Goal: Task Accomplishment & Management: Complete application form

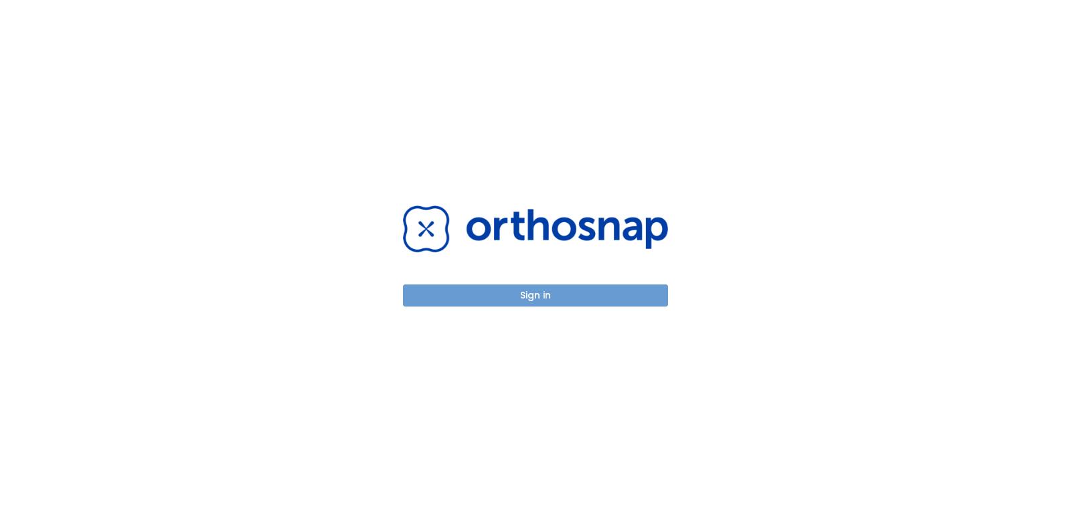
click at [593, 292] on button "Sign in" at bounding box center [535, 296] width 265 height 22
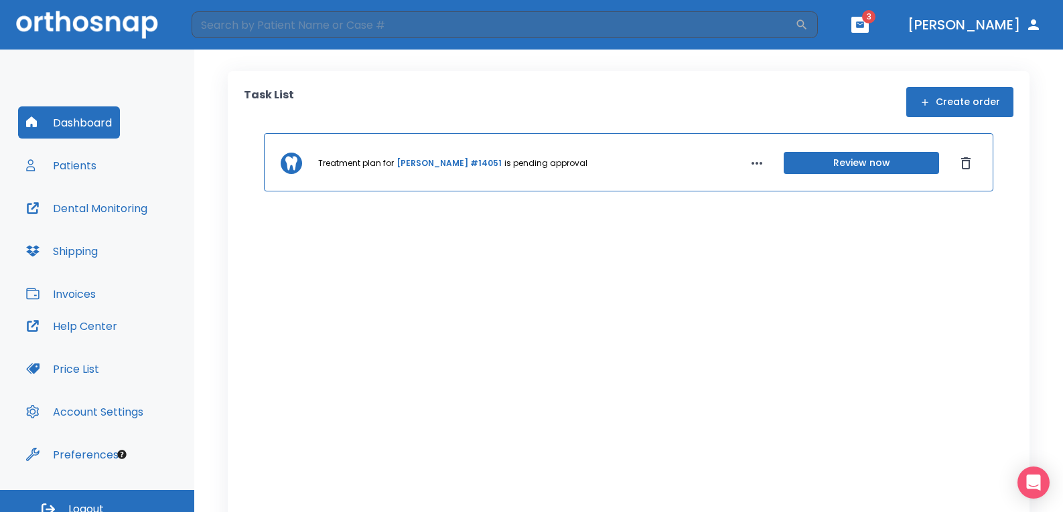
click at [82, 169] on button "Patients" at bounding box center [61, 165] width 86 height 32
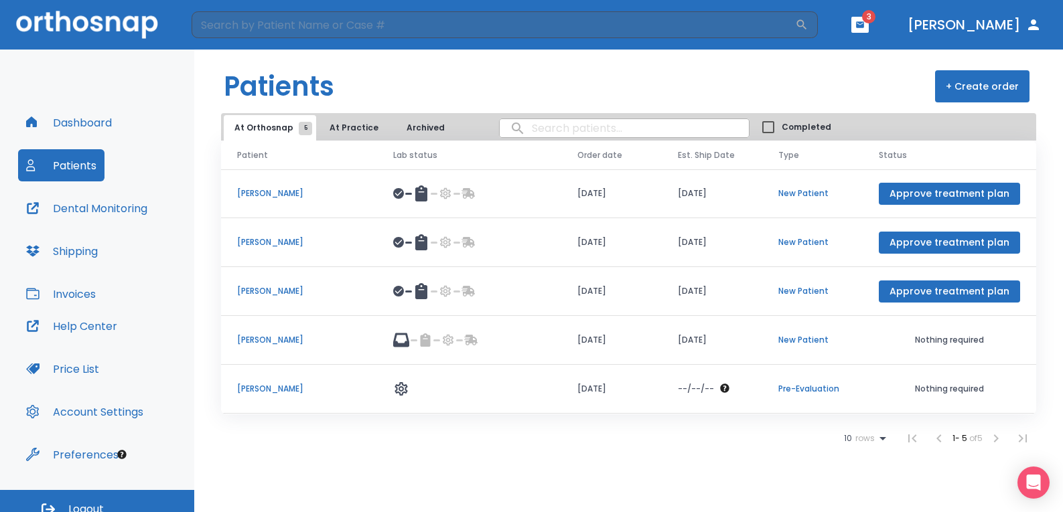
click at [976, 86] on button "+ Create order" at bounding box center [982, 86] width 94 height 32
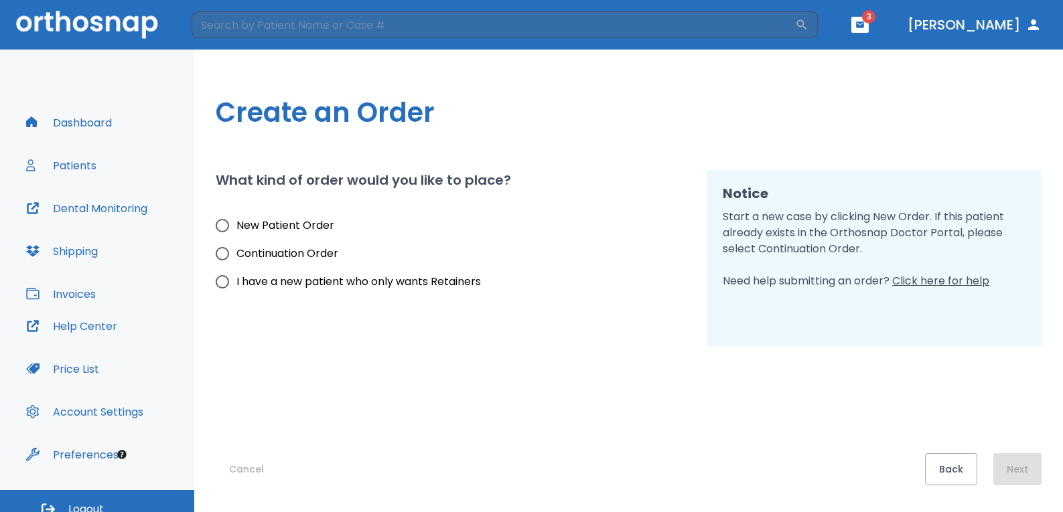
click at [311, 232] on span "New Patient Order" at bounding box center [285, 226] width 98 height 16
click at [236, 232] on input "New Patient Order" at bounding box center [222, 226] width 28 height 28
radio input "true"
click at [1017, 468] on button "Next" at bounding box center [1017, 469] width 48 height 32
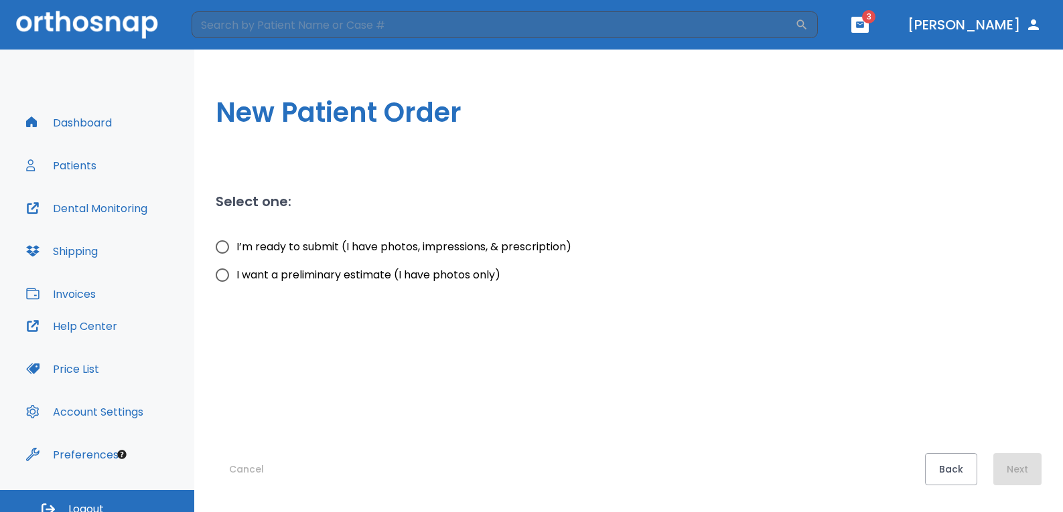
click at [372, 246] on span "I’m ready to submit (I have photos, impressions, & prescription)" at bounding box center [403, 247] width 335 height 16
click at [236, 246] on input "I’m ready to submit (I have photos, impressions, & prescription)" at bounding box center [222, 247] width 28 height 28
radio input "true"
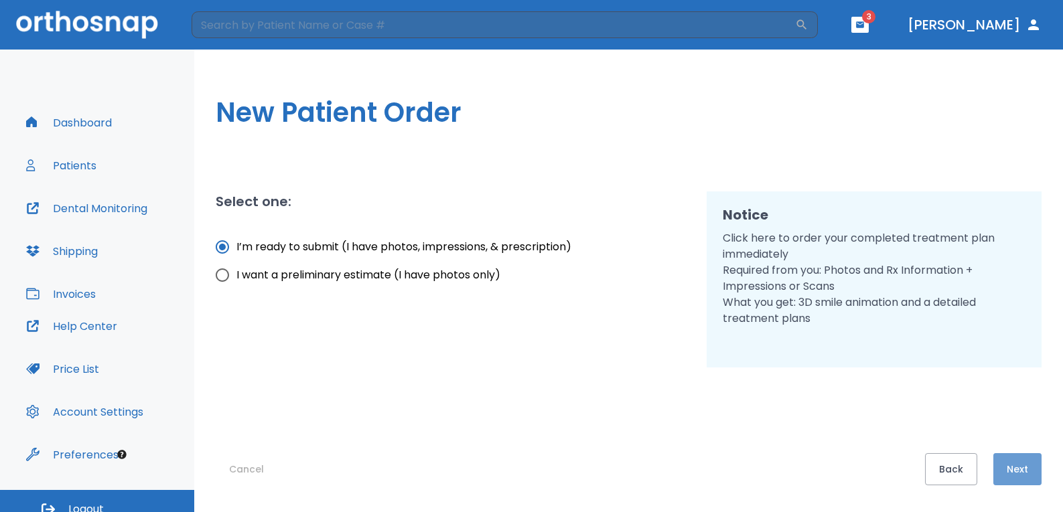
click at [1008, 470] on button "Next" at bounding box center [1017, 469] width 48 height 32
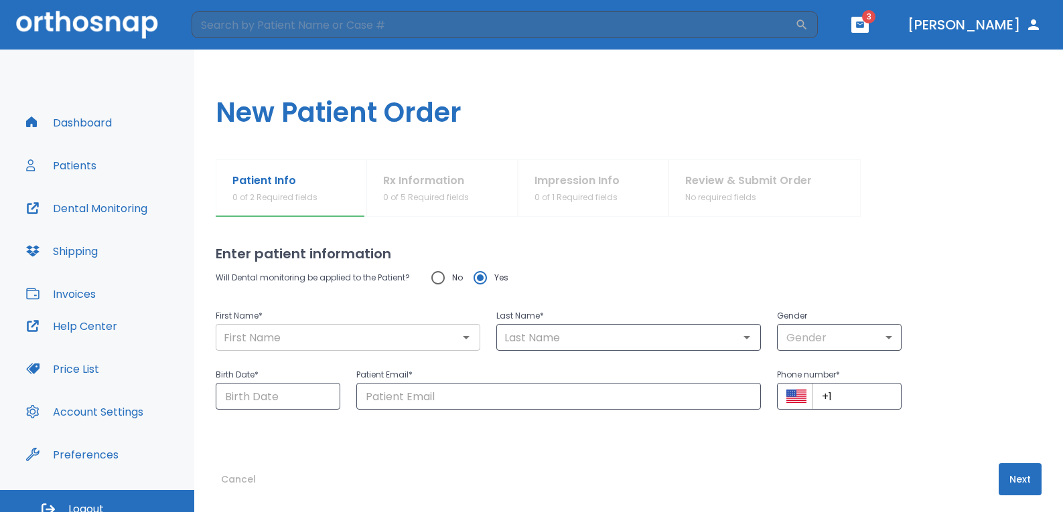
click at [392, 344] on input "text" at bounding box center [348, 337] width 256 height 19
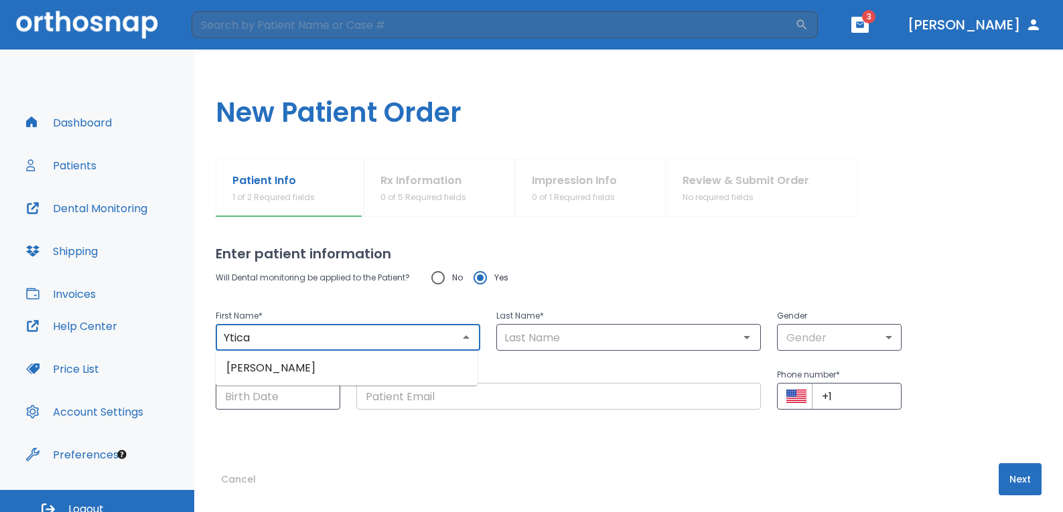
type input "Ytica"
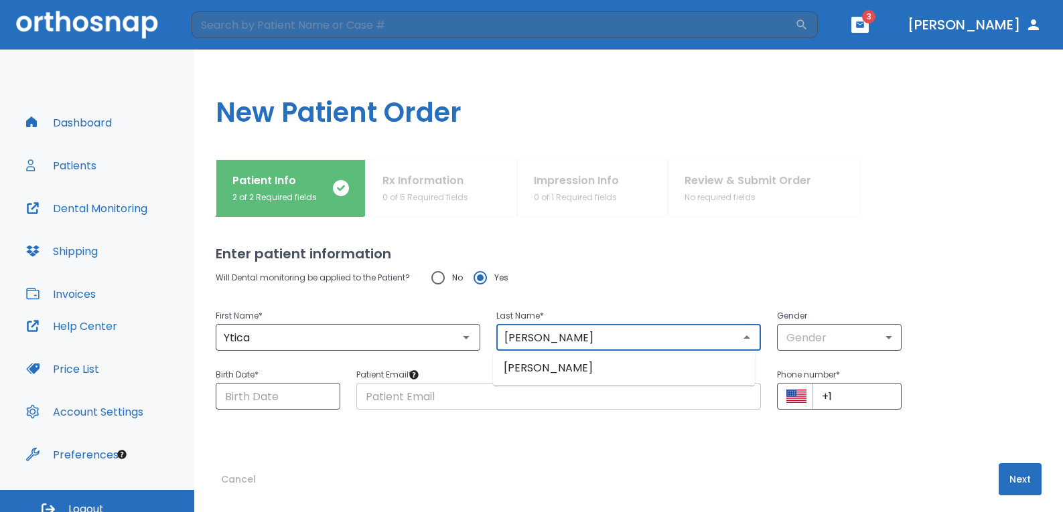
type input "[PERSON_NAME]"
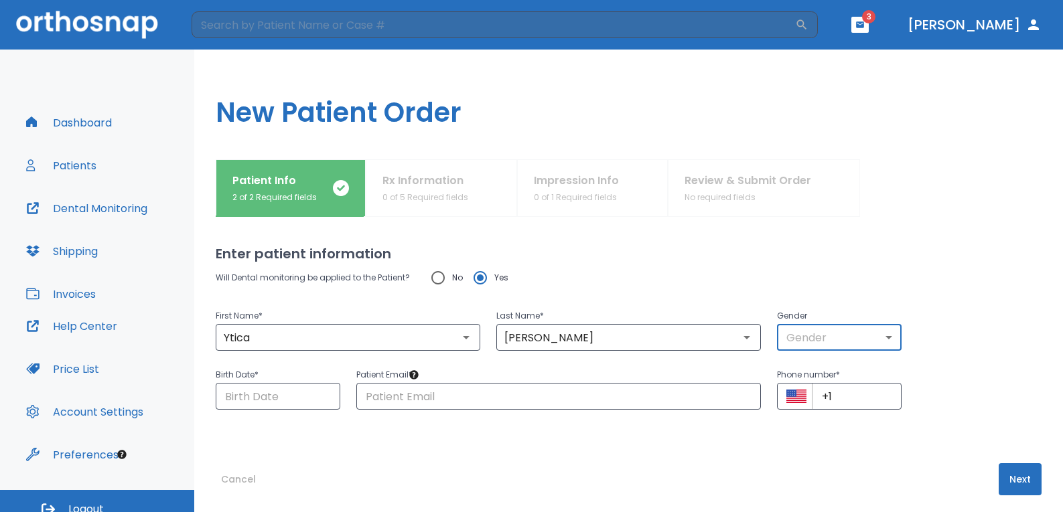
click at [810, 349] on body "​ 3 [PERSON_NAME] Dashboard Patients Dental Monitoring Shipping Invoices Help C…" at bounding box center [531, 256] width 1063 height 512
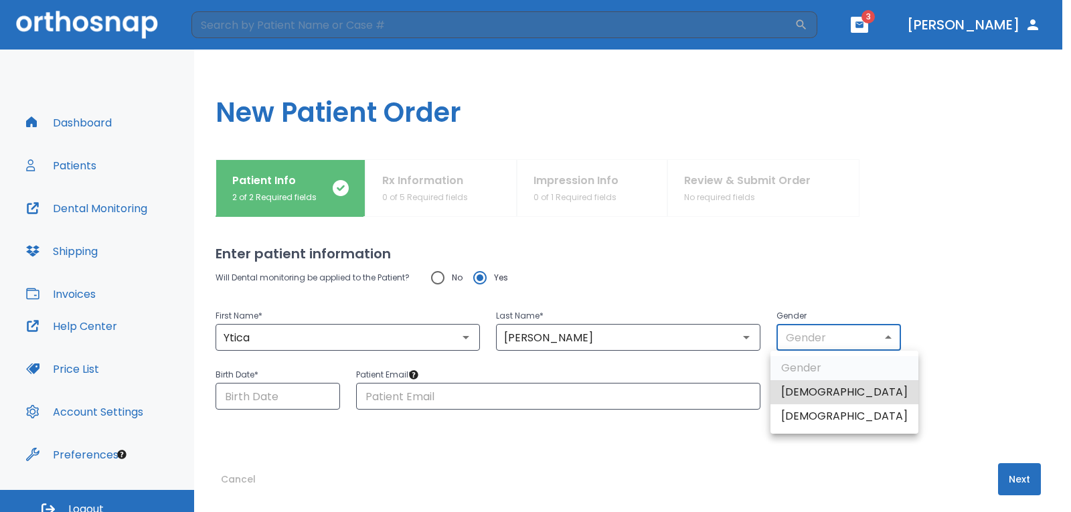
drag, startPoint x: 802, startPoint y: 411, endPoint x: 787, endPoint y: 413, distance: 14.9
click at [802, 411] on li "[DEMOGRAPHIC_DATA]" at bounding box center [845, 416] width 148 height 24
type input "0"
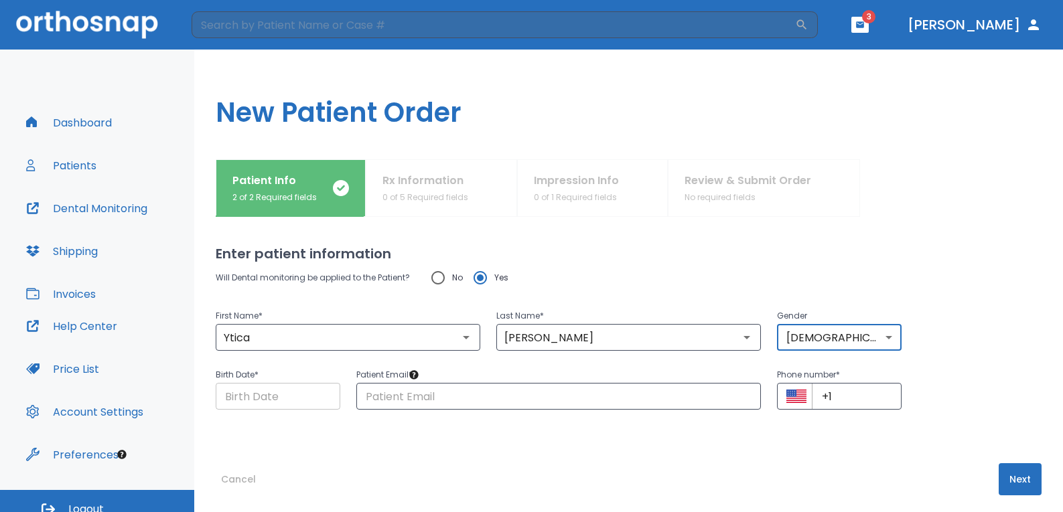
click at [295, 398] on input "Choose date" at bounding box center [278, 396] width 125 height 27
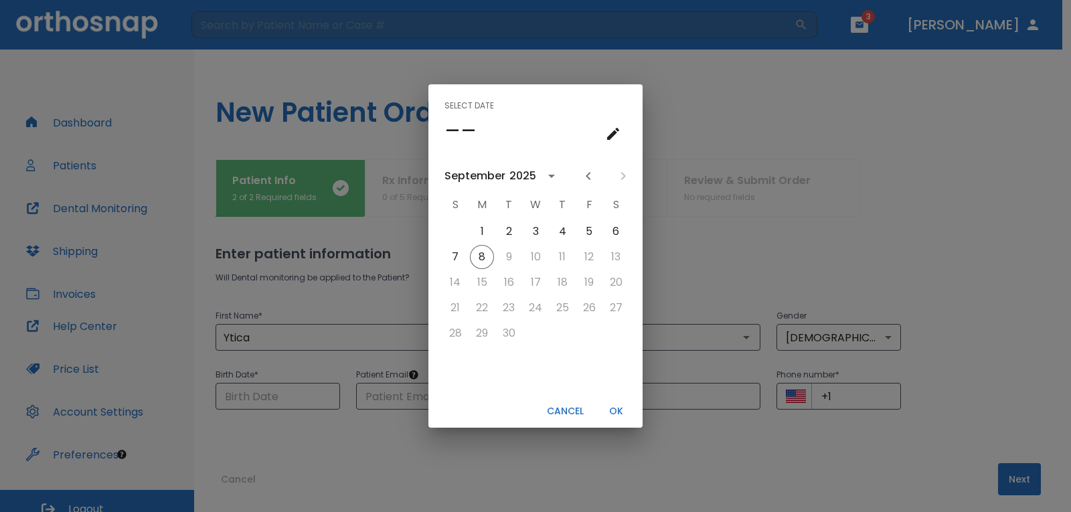
click at [524, 179] on div "2025" at bounding box center [523, 176] width 27 height 16
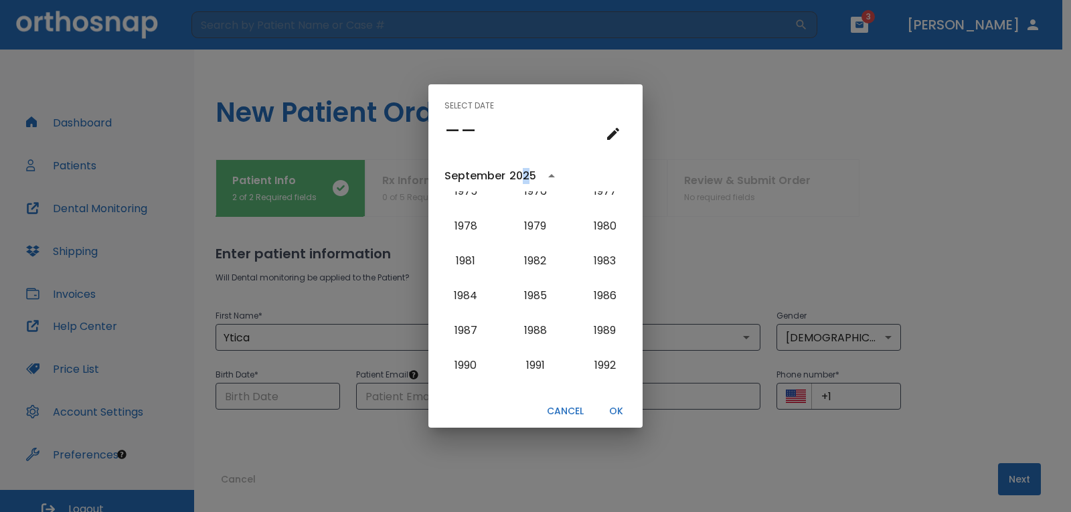
scroll to position [875, 0]
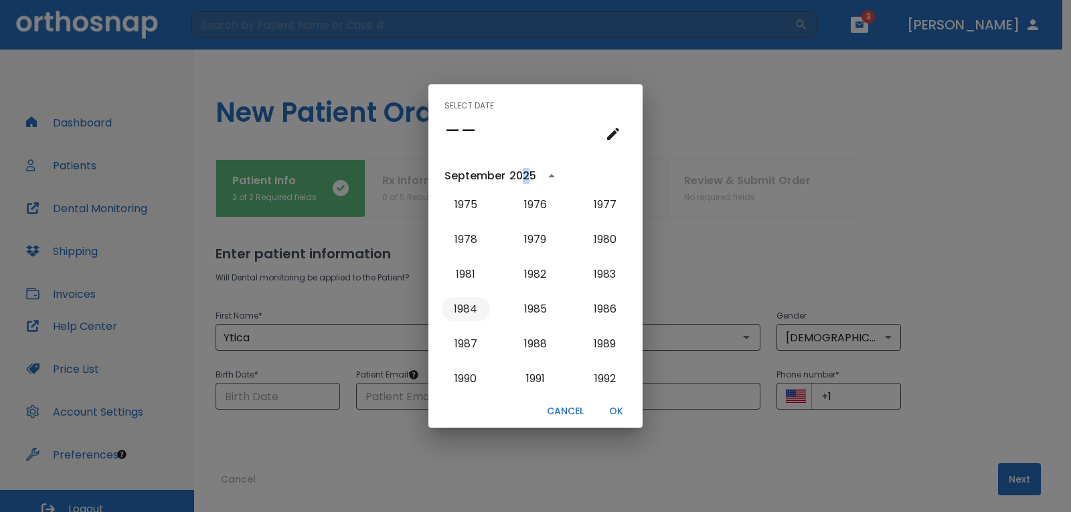
click at [470, 308] on button "1984" at bounding box center [466, 309] width 48 height 24
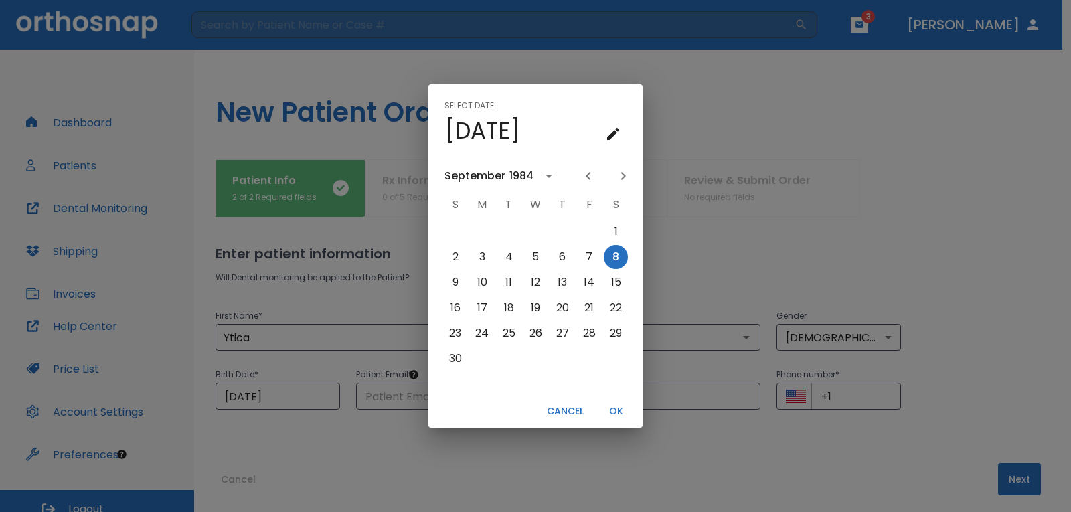
click at [494, 178] on div "September" at bounding box center [475, 176] width 61 height 16
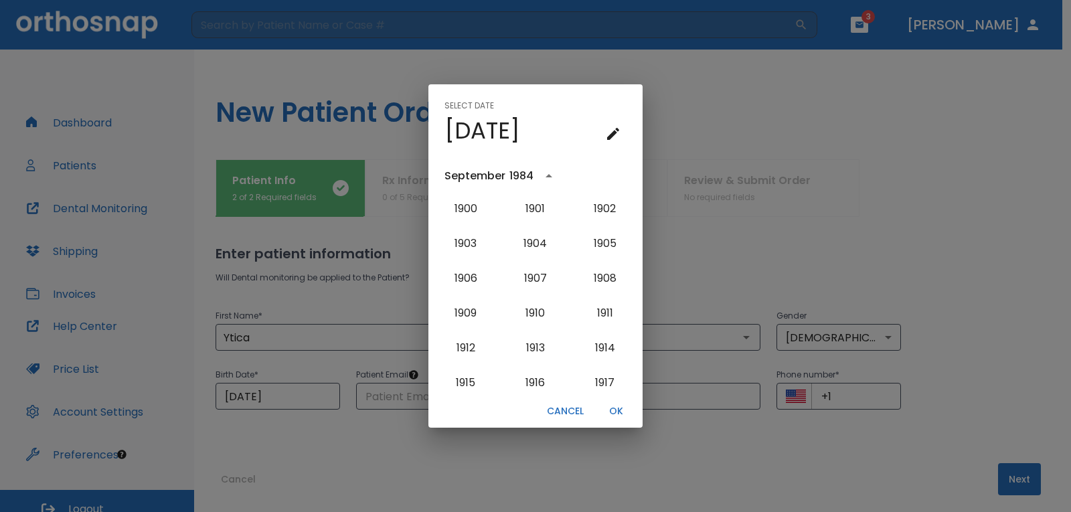
scroll to position [891, 0]
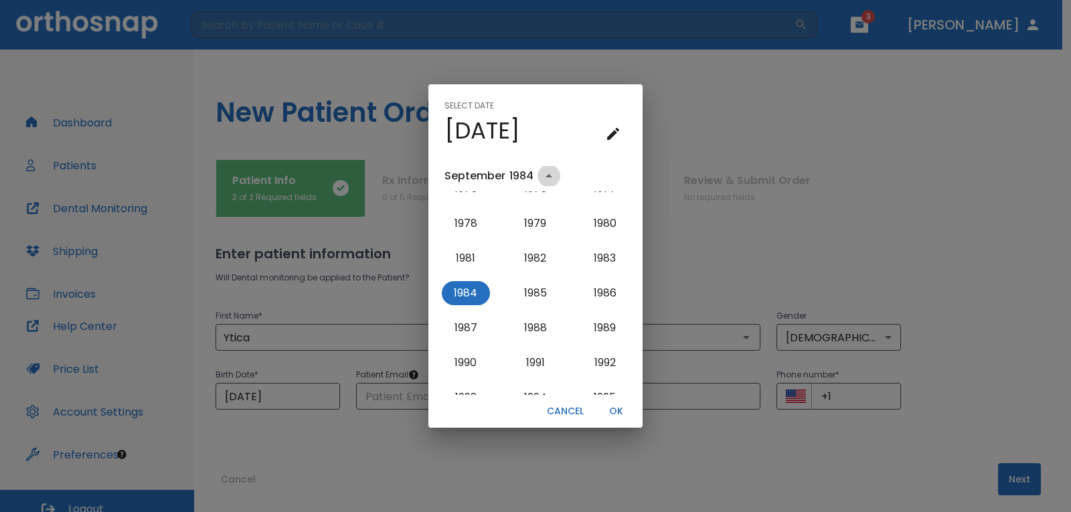
click at [549, 175] on icon "year view is open, switch to calendar view" at bounding box center [549, 175] width 7 height 3
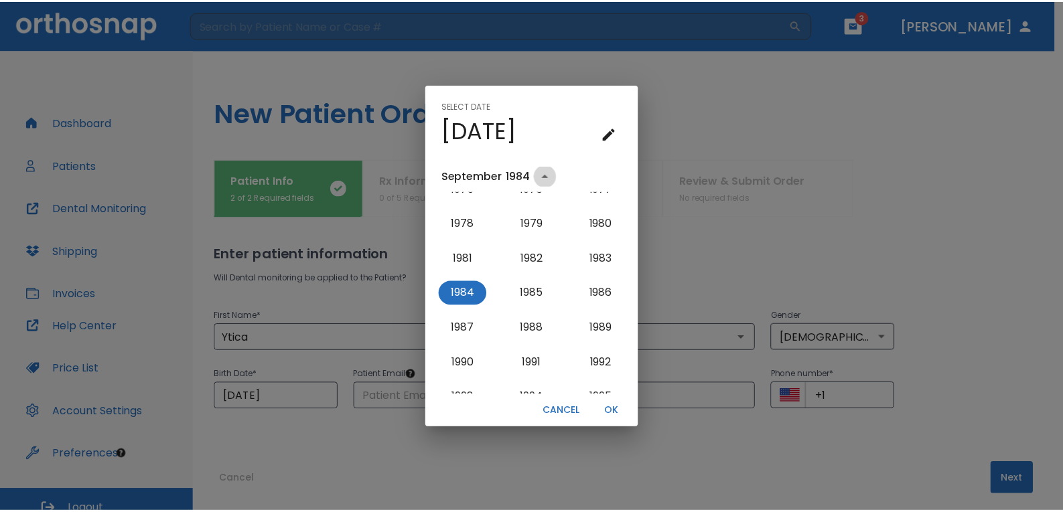
scroll to position [0, 0]
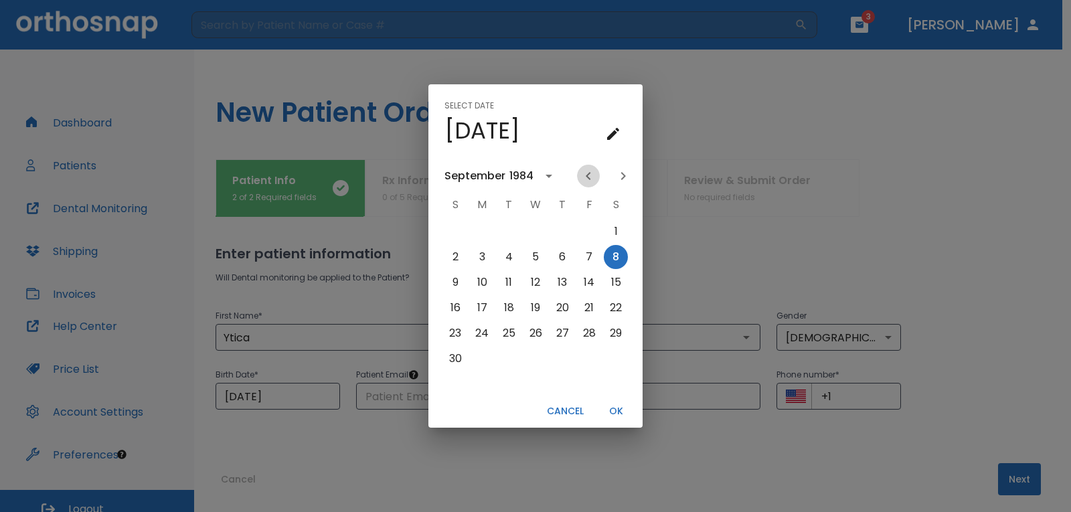
click at [587, 177] on icon "Previous month" at bounding box center [589, 176] width 16 height 16
click at [481, 255] on button "4" at bounding box center [482, 257] width 24 height 24
type input "[DATE]"
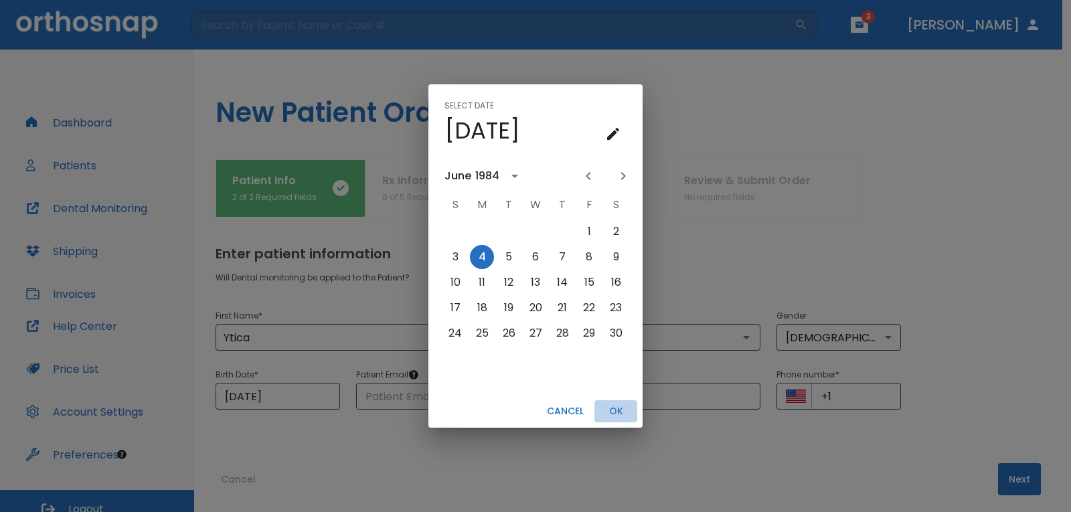
click at [617, 414] on button "OK" at bounding box center [616, 411] width 43 height 22
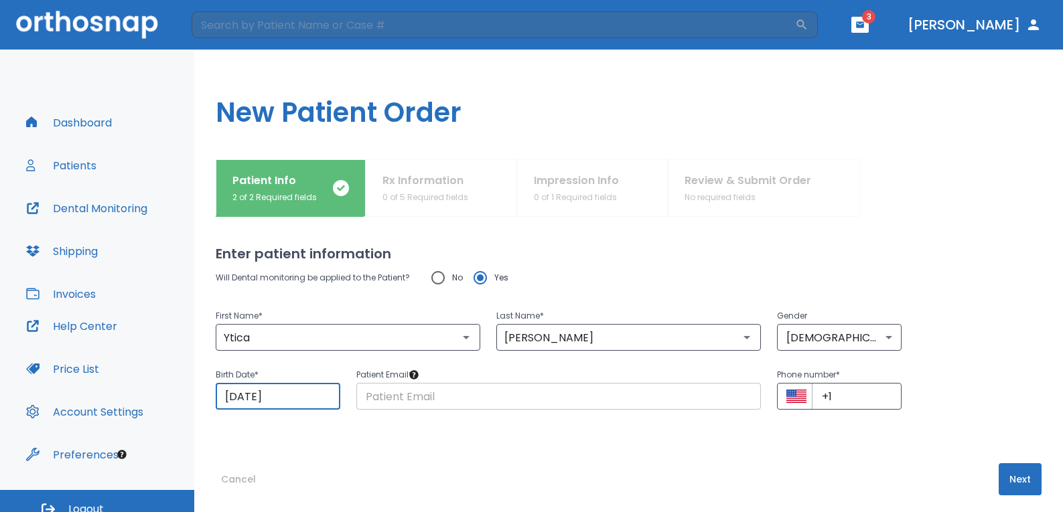
click at [599, 396] on input "text" at bounding box center [558, 396] width 405 height 27
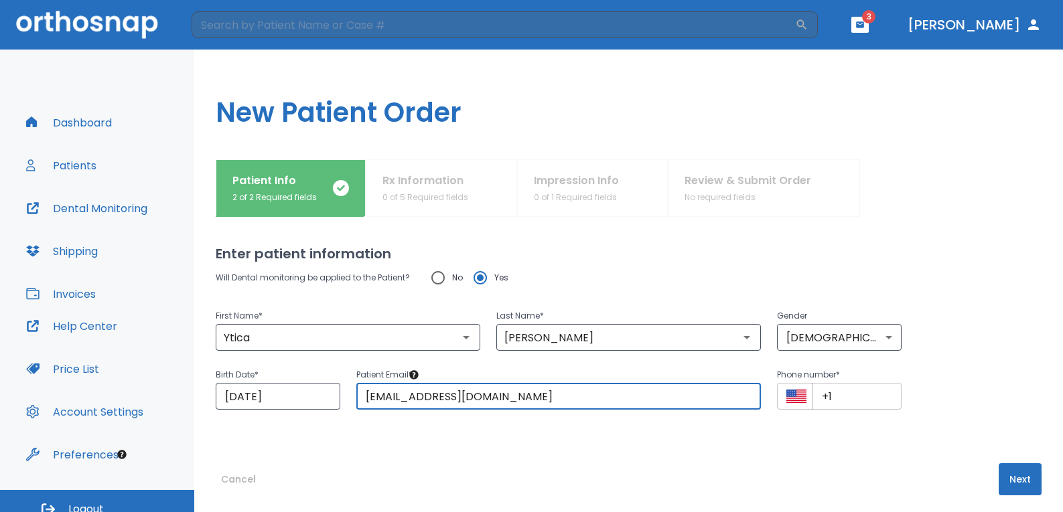
type input "[EMAIL_ADDRESS][DOMAIN_NAME]"
click at [836, 399] on input "+1" at bounding box center [857, 396] width 90 height 27
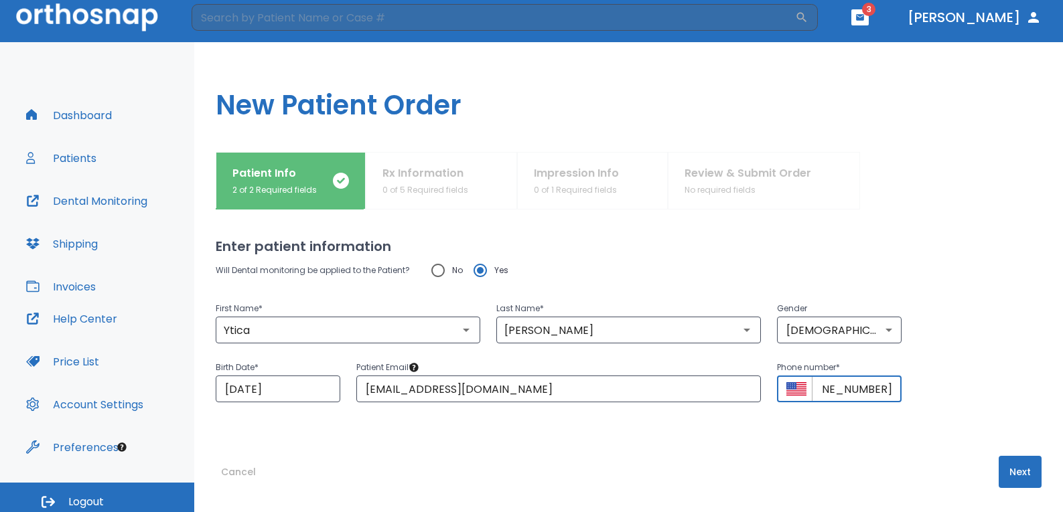
scroll to position [14, 0]
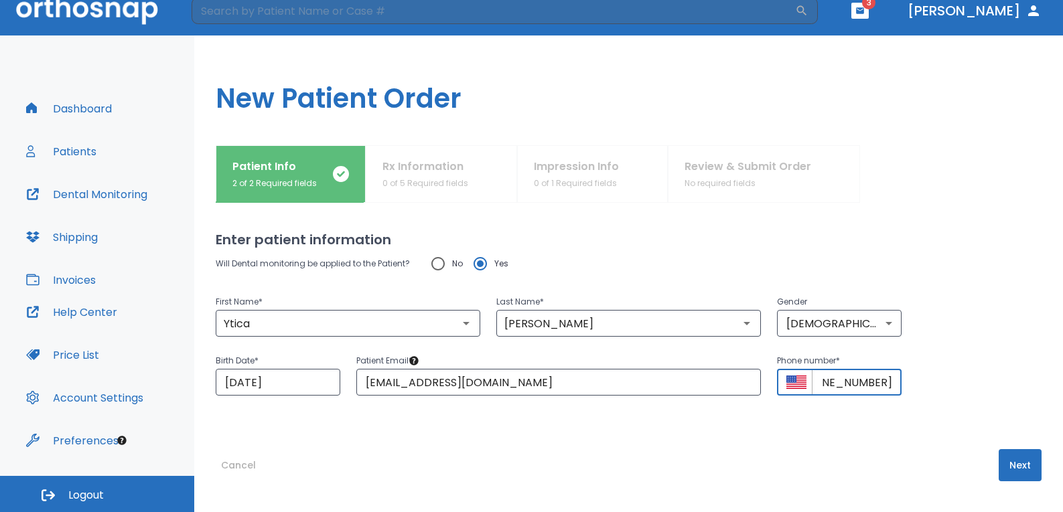
type input "[PHONE_NUMBER]"
click at [1002, 465] on button "Next" at bounding box center [1019, 465] width 43 height 32
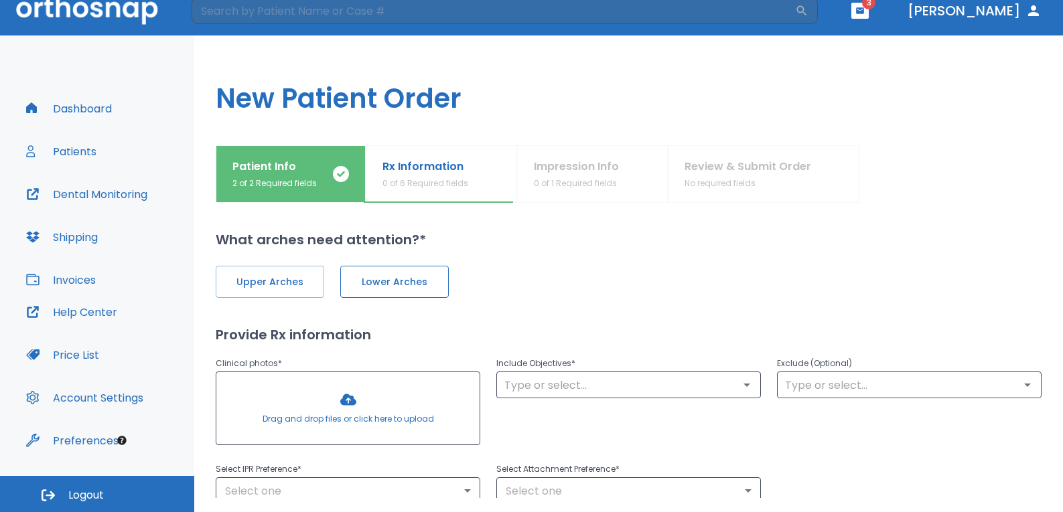
drag, startPoint x: 309, startPoint y: 283, endPoint x: 348, endPoint y: 281, distance: 38.3
click at [309, 284] on span "Upper Arches" at bounding box center [270, 282] width 80 height 14
click at [349, 281] on button "Lower Arches" at bounding box center [393, 282] width 108 height 32
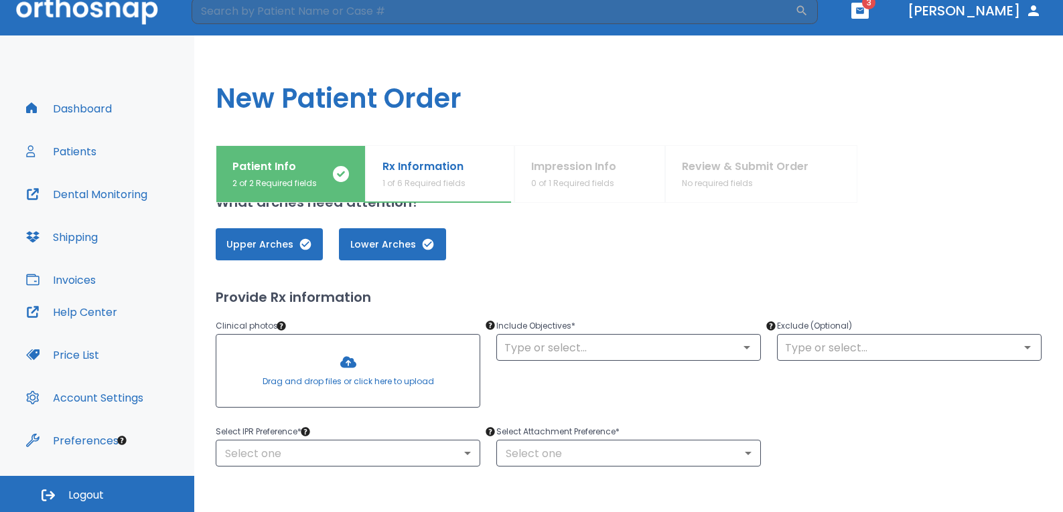
scroll to position [67, 0]
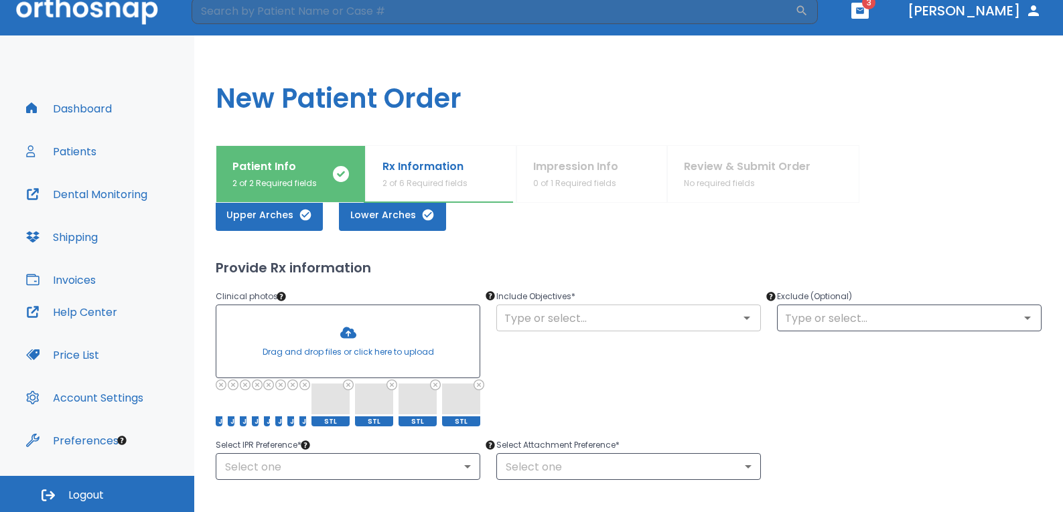
click at [526, 319] on input "text" at bounding box center [628, 318] width 256 height 19
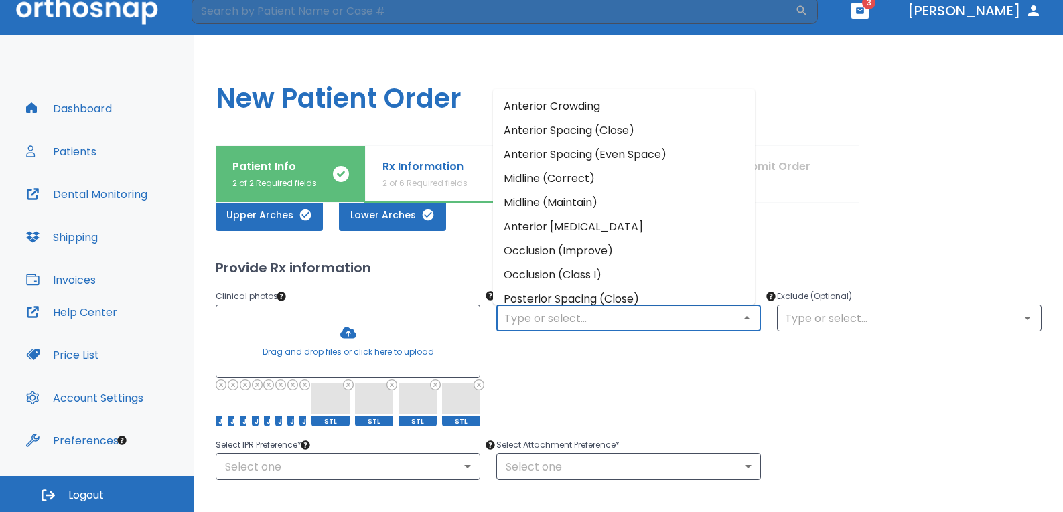
click at [582, 106] on li "Anterior Crowding" at bounding box center [624, 106] width 262 height 24
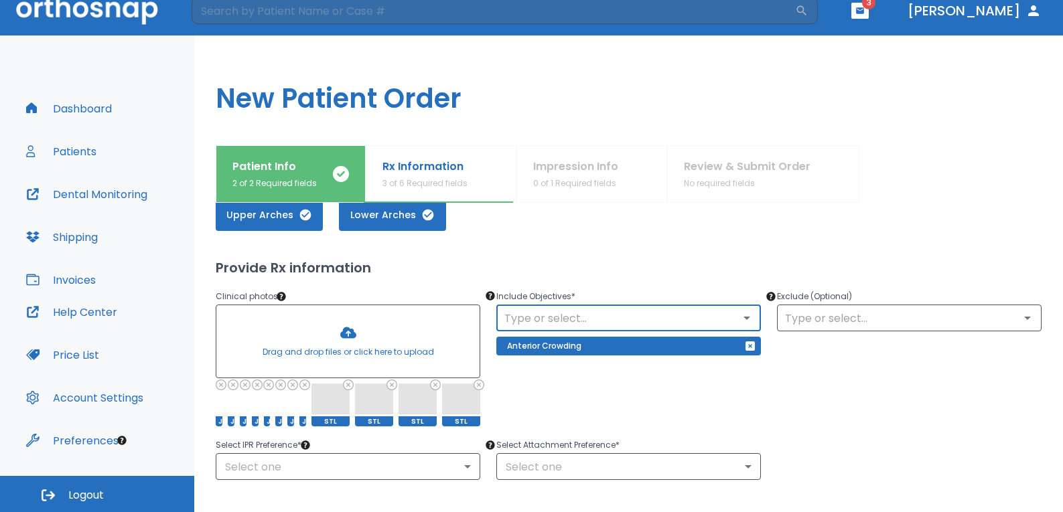
click at [588, 313] on input "text" at bounding box center [628, 318] width 256 height 19
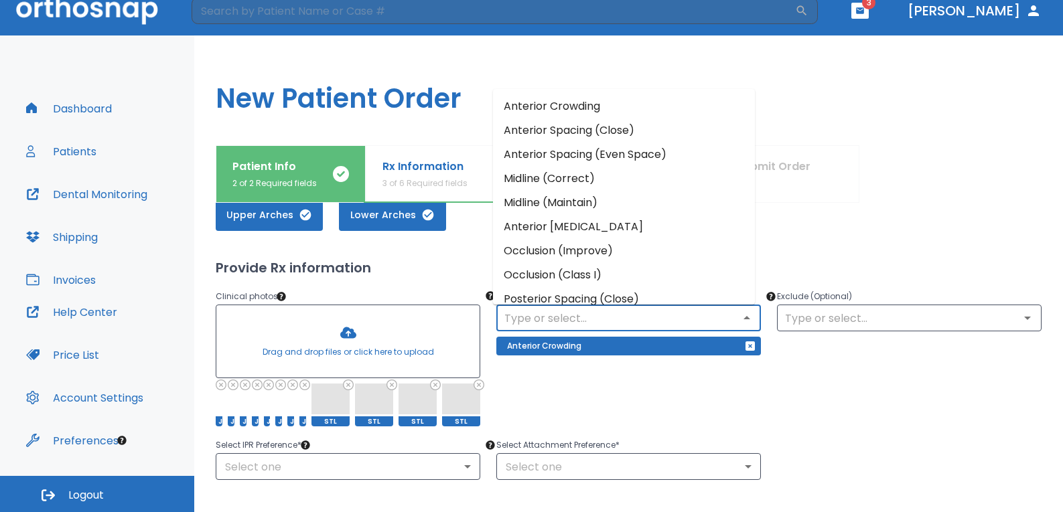
click at [583, 175] on li "Midline (Correct)" at bounding box center [624, 179] width 262 height 24
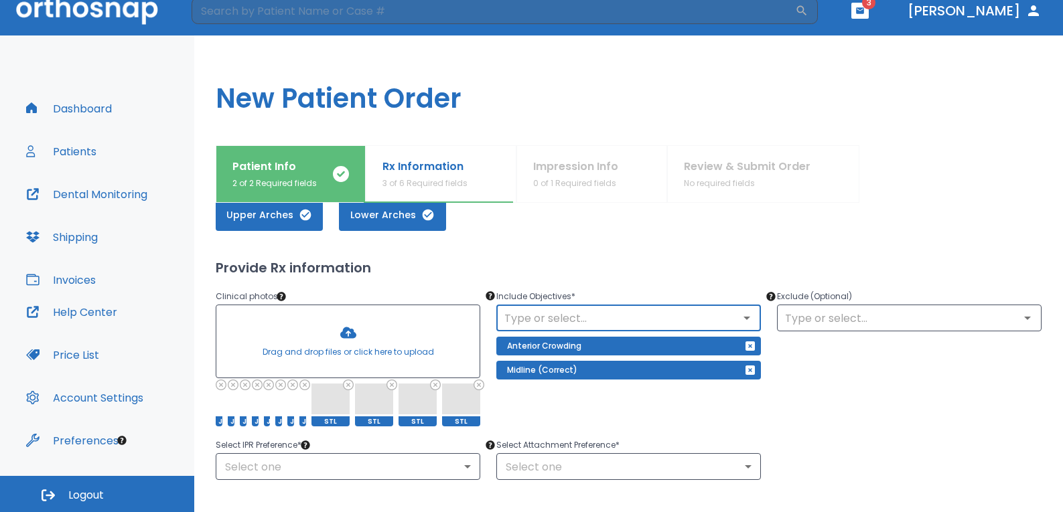
click at [588, 318] on input "text" at bounding box center [628, 318] width 256 height 19
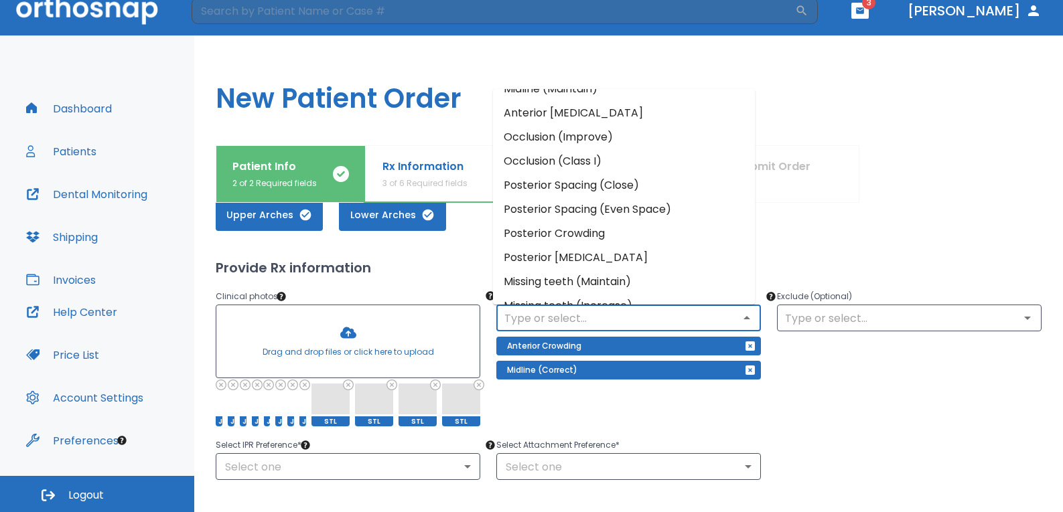
scroll to position [115, 0]
click at [589, 137] on li "Occlusion (Improve)" at bounding box center [624, 137] width 262 height 24
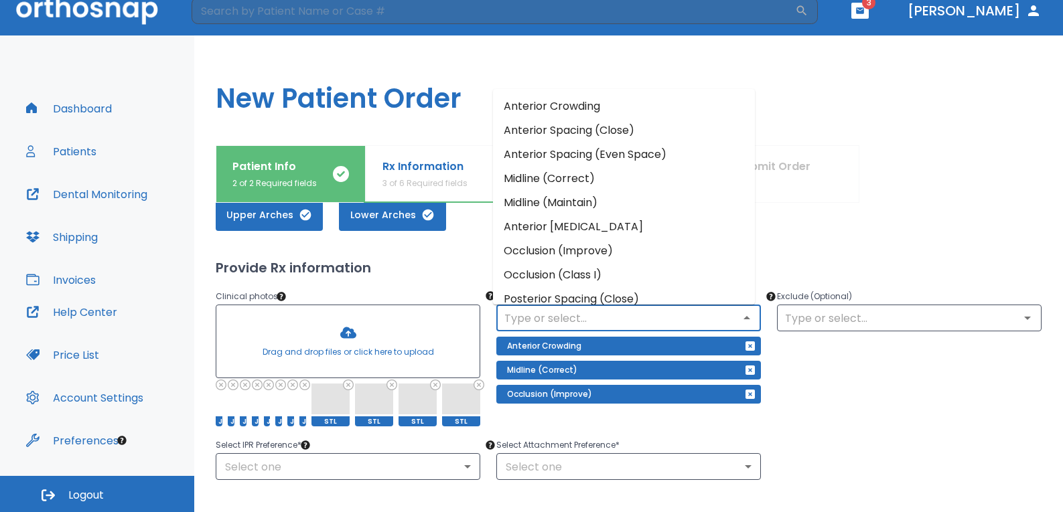
click at [722, 313] on input "text" at bounding box center [628, 318] width 256 height 19
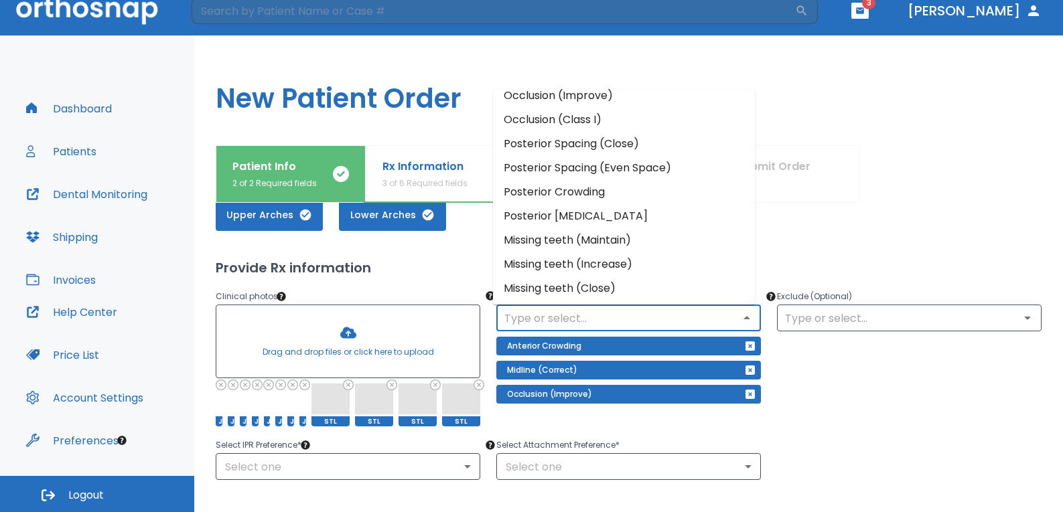
scroll to position [157, 0]
click at [602, 262] on li "Missing teeth (Increase)" at bounding box center [624, 263] width 262 height 24
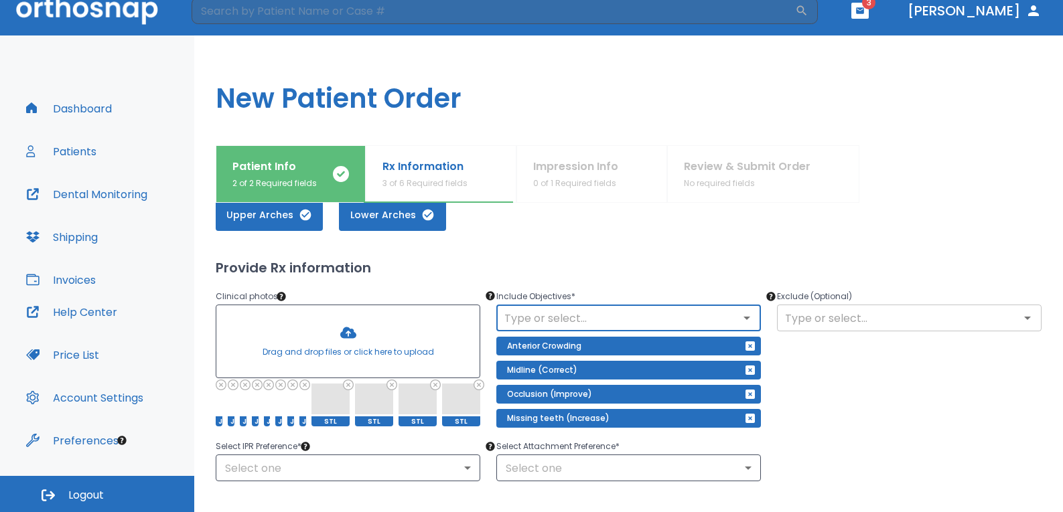
click at [828, 319] on input "text" at bounding box center [909, 318] width 256 height 19
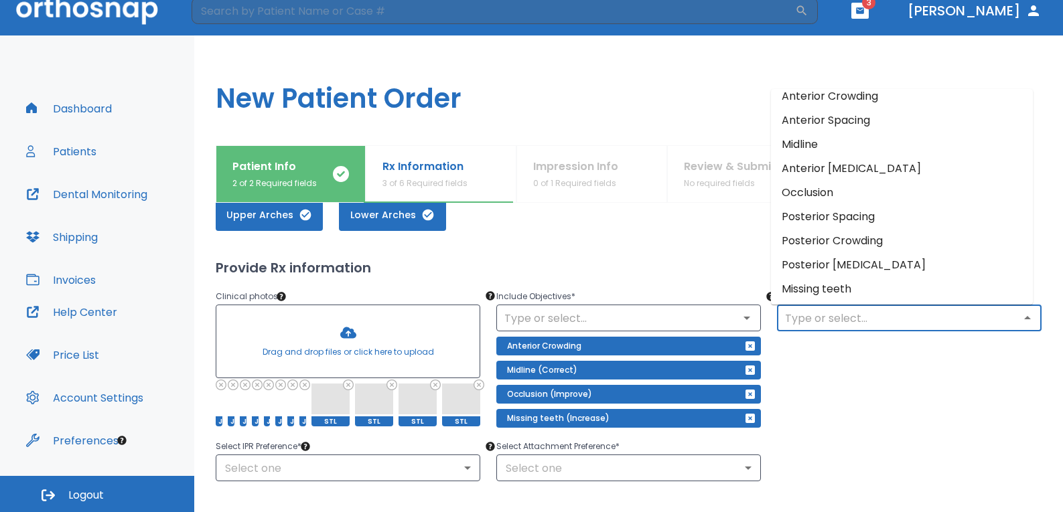
scroll to position [12, 0]
click at [816, 374] on div "Exclude (Optional) ​" at bounding box center [901, 350] width 281 height 155
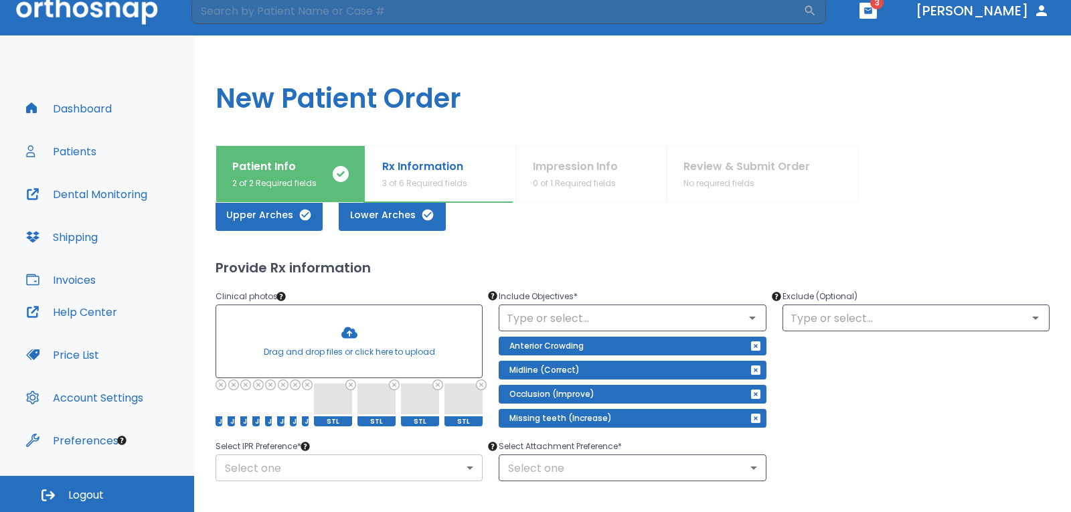
click at [430, 472] on body "​ 3 [PERSON_NAME] Dashboard Patients Dental Monitoring Shipping Invoices Help C…" at bounding box center [535, 242] width 1071 height 512
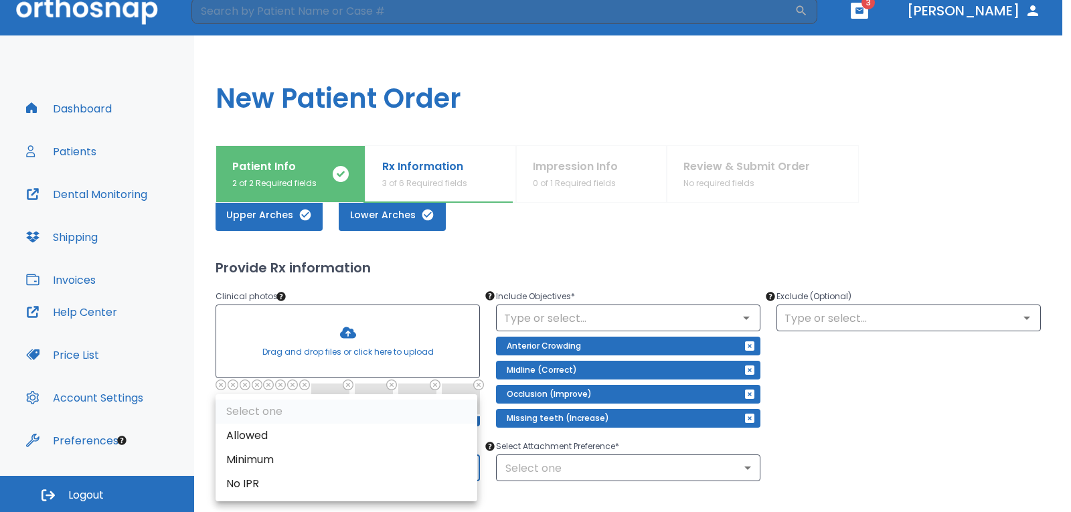
click at [344, 428] on li "Allowed" at bounding box center [347, 436] width 262 height 24
type input "1"
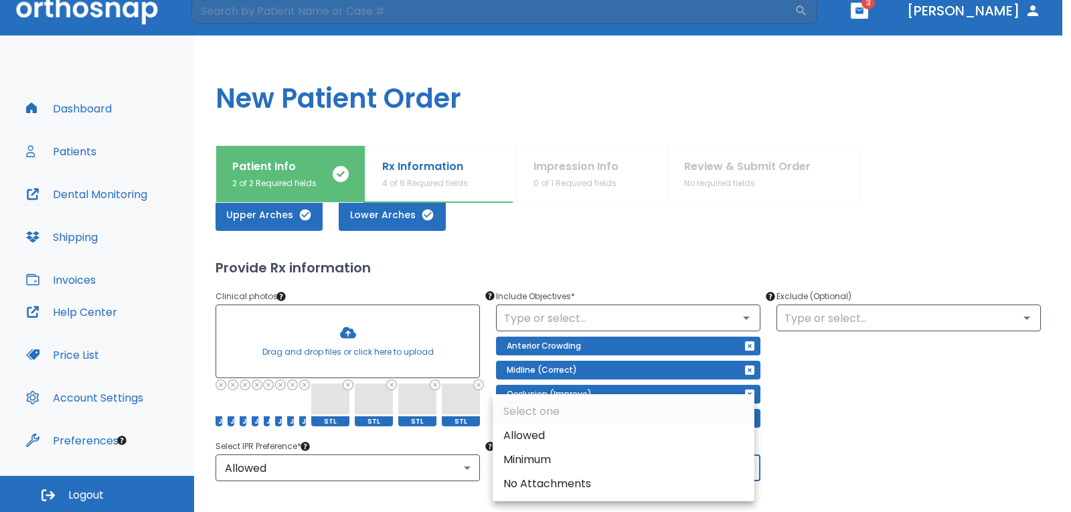
click at [510, 465] on body "​ 3 [PERSON_NAME] Dashboard Patients Dental Monitoring Shipping Invoices Help C…" at bounding box center [535, 242] width 1071 height 512
click at [542, 458] on li "Minimum" at bounding box center [624, 460] width 262 height 24
type input "2"
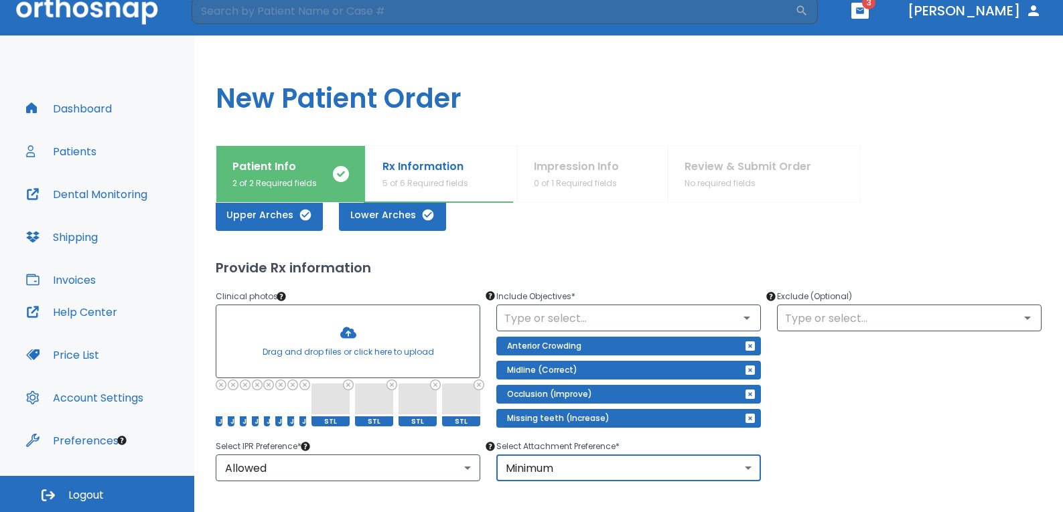
click at [812, 471] on div "Select IPR Preference * Allowed 1 ​ Select Attachment Preference * Minimum 2 ​" at bounding box center [621, 452] width 842 height 59
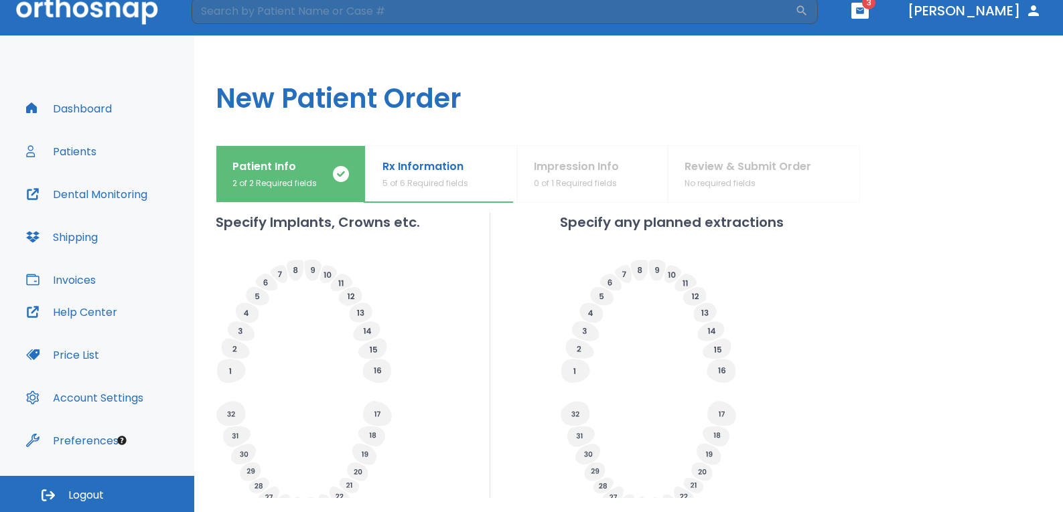
scroll to position [402, 0]
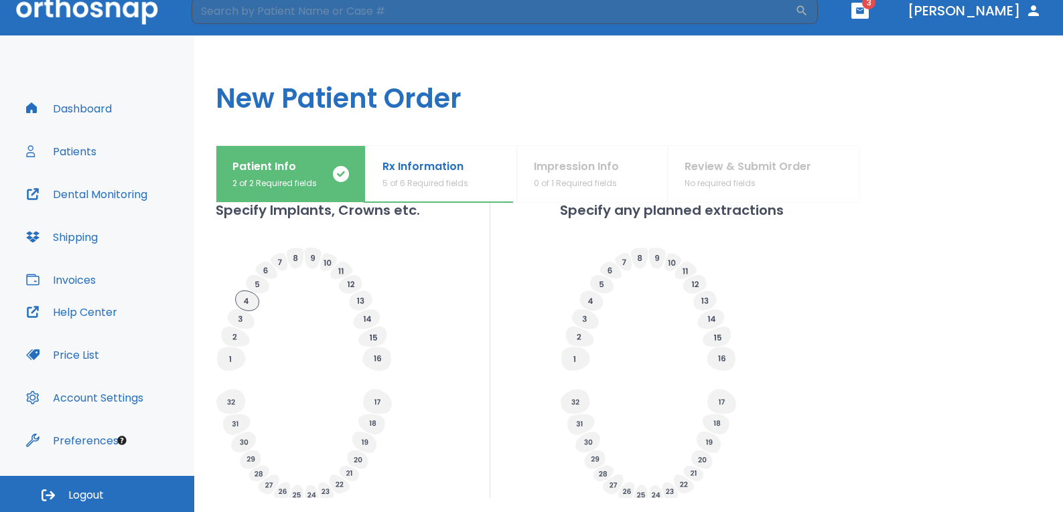
click at [245, 300] on icon at bounding box center [247, 301] width 23 height 20
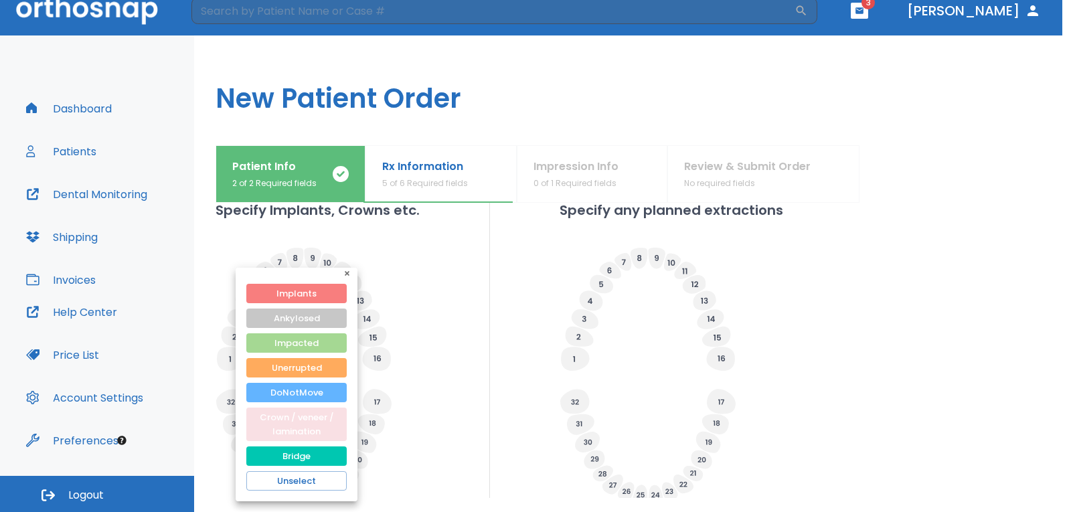
click at [279, 423] on button "Crown / veneer / lamination" at bounding box center [296, 424] width 100 height 33
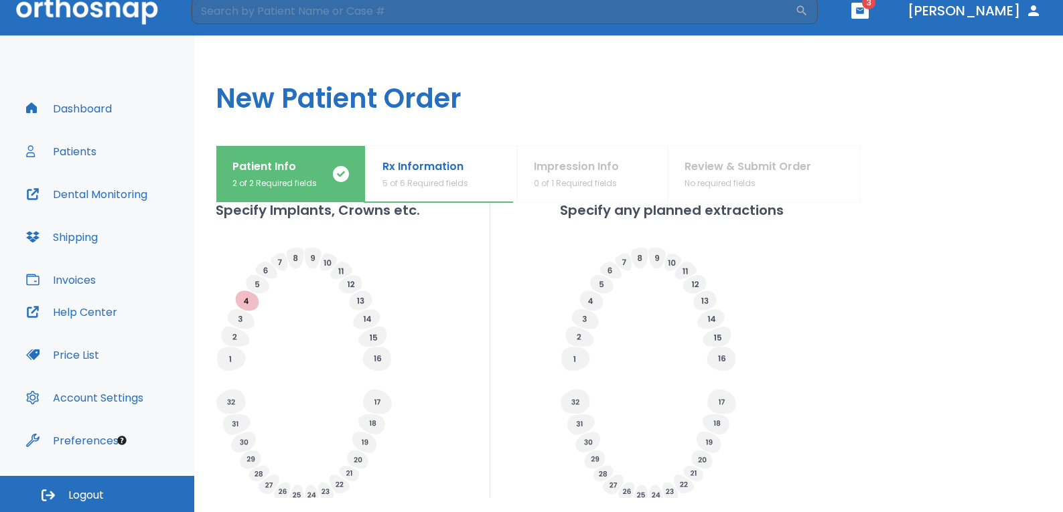
click at [258, 286] on icon at bounding box center [257, 284] width 4 height 6
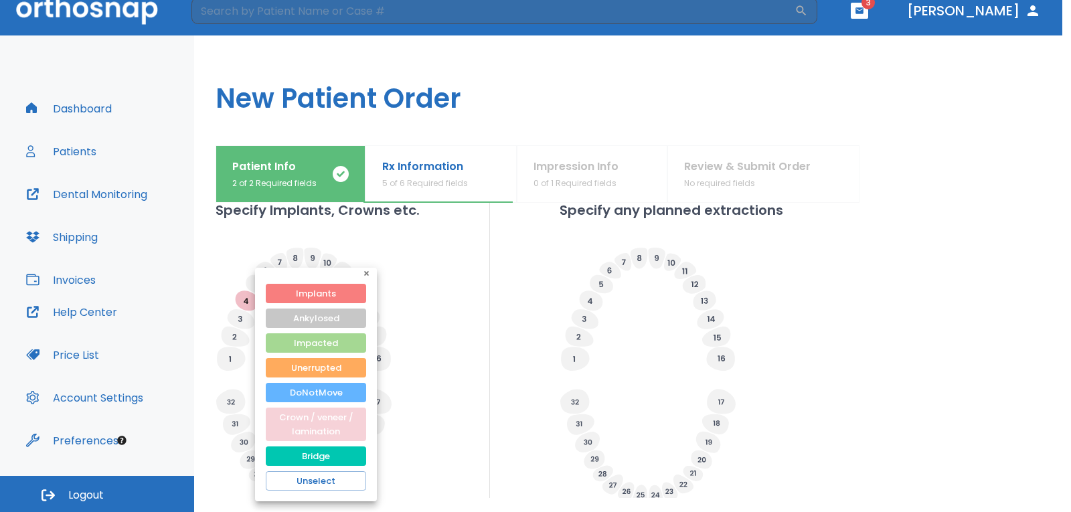
click at [295, 424] on button "Crown / veneer / lamination" at bounding box center [316, 424] width 100 height 33
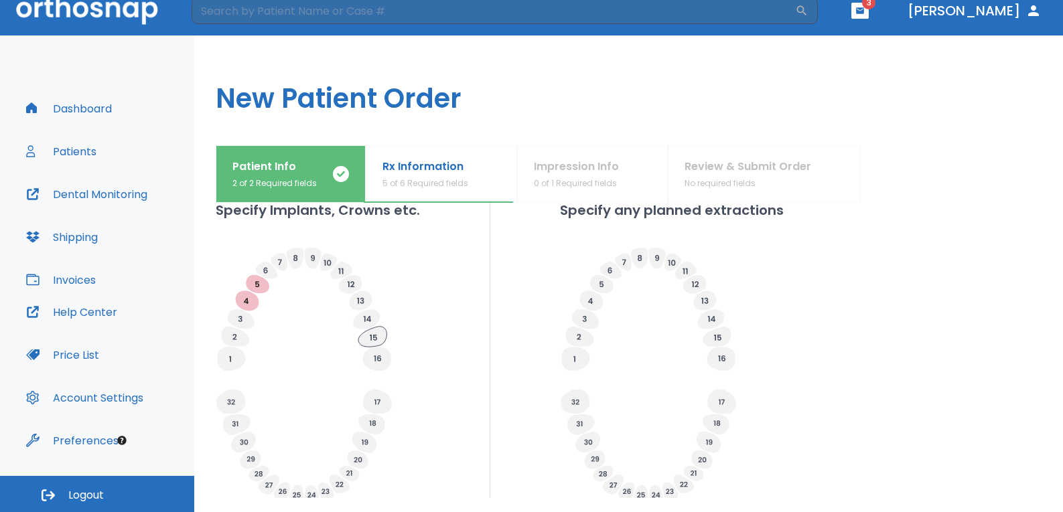
click at [366, 335] on icon at bounding box center [372, 337] width 28 height 20
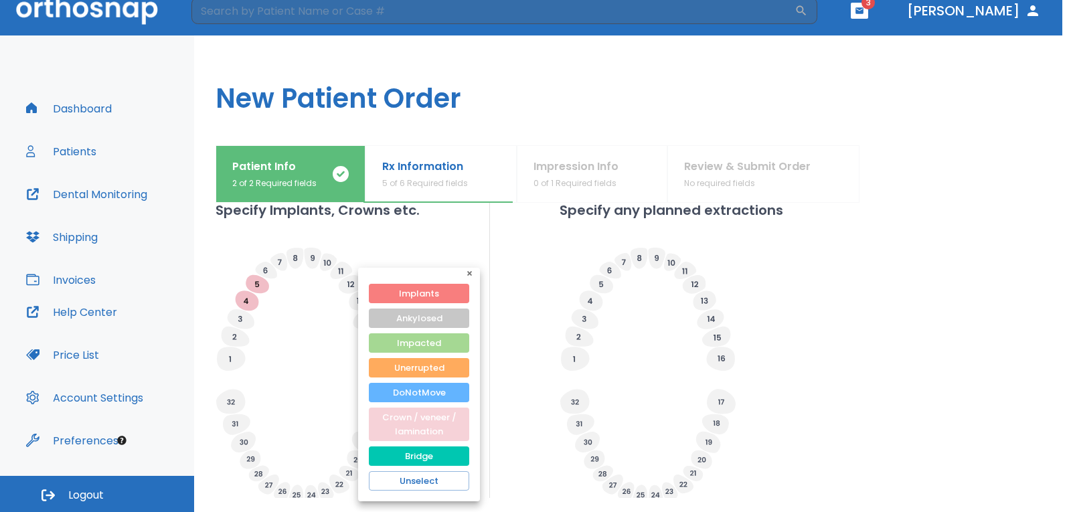
click at [393, 421] on button "Crown / veneer / lamination" at bounding box center [419, 424] width 100 height 33
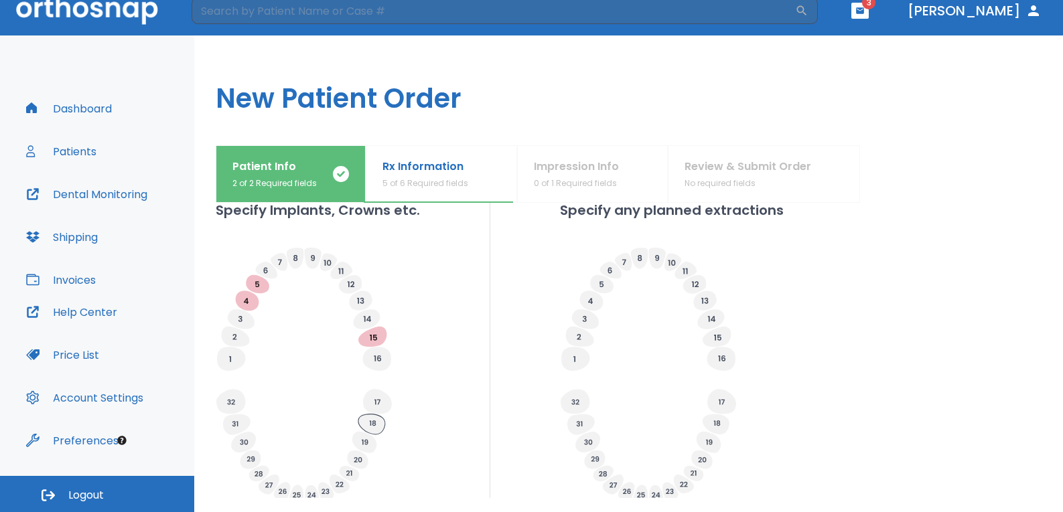
click at [374, 424] on icon at bounding box center [371, 424] width 27 height 20
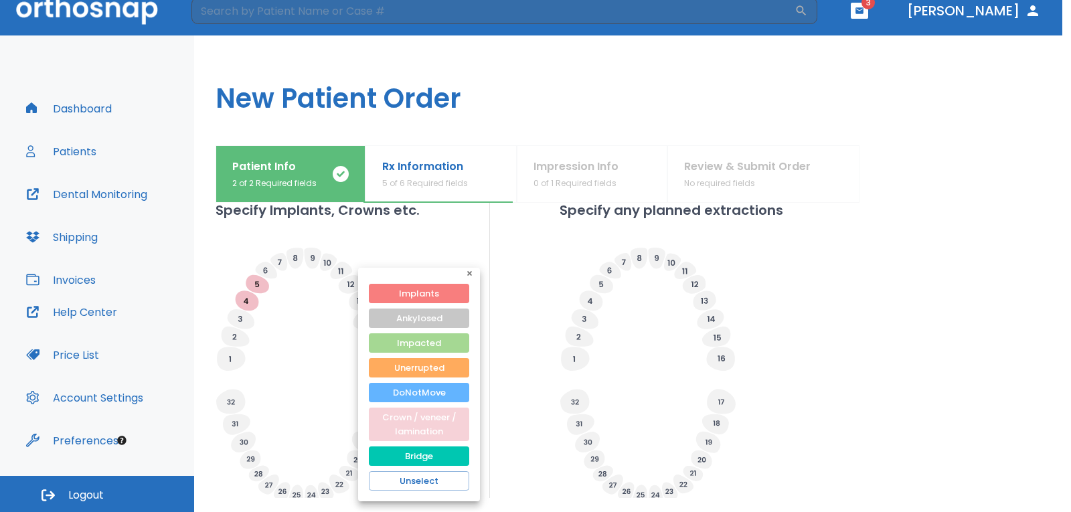
click at [404, 423] on button "Crown / veneer / lamination" at bounding box center [419, 424] width 100 height 33
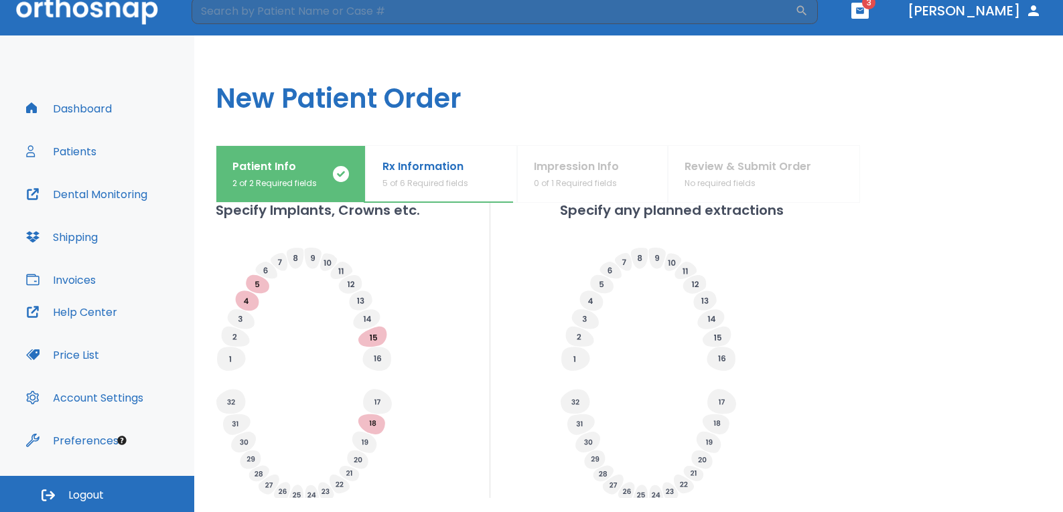
click at [356, 461] on icon at bounding box center [358, 459] width 8 height 5
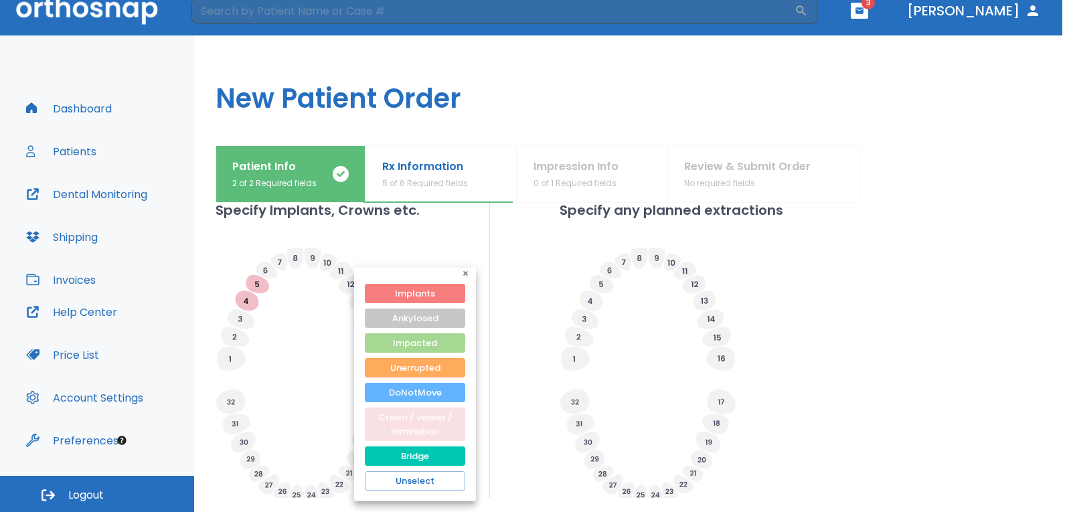
click at [393, 436] on button "Crown / veneer / lamination" at bounding box center [415, 424] width 100 height 33
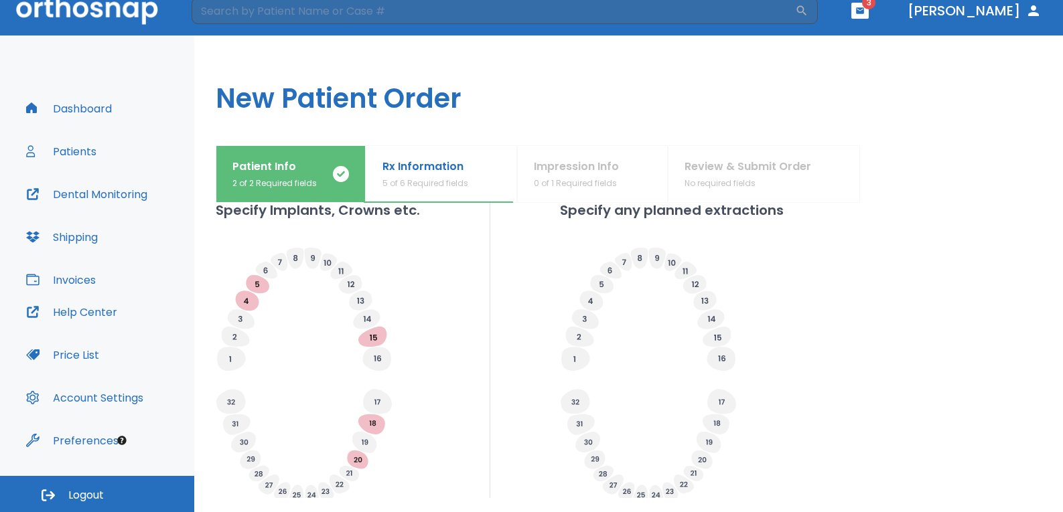
click at [510, 400] on div "Specify Implants, Crowns etc. Specify any planned extractions" at bounding box center [629, 354] width 826 height 308
click at [575, 362] on icon at bounding box center [575, 359] width 28 height 24
click at [708, 359] on icon at bounding box center [720, 359] width 28 height 24
click at [712, 398] on icon at bounding box center [721, 401] width 29 height 25
click at [705, 441] on icon at bounding box center [708, 442] width 25 height 21
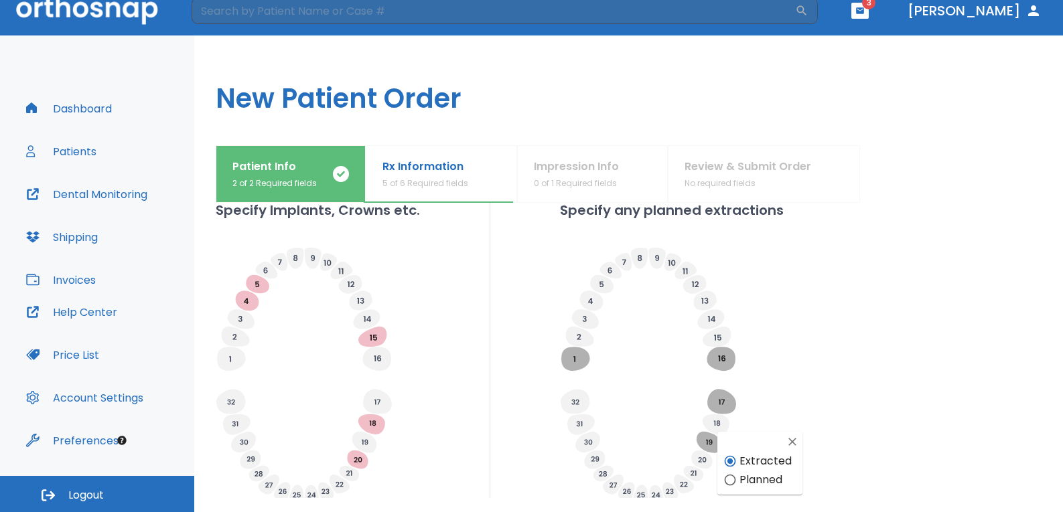
click at [586, 440] on icon at bounding box center [588, 442] width 8 height 5
click at [580, 423] on icon at bounding box center [580, 424] width 27 height 21
click at [569, 402] on icon at bounding box center [574, 401] width 29 height 25
click at [501, 398] on div "Specify Implants, Crowns etc. Specify any planned extractions" at bounding box center [629, 354] width 826 height 308
click at [656, 396] on icon "button" at bounding box center [660, 398] width 13 height 13
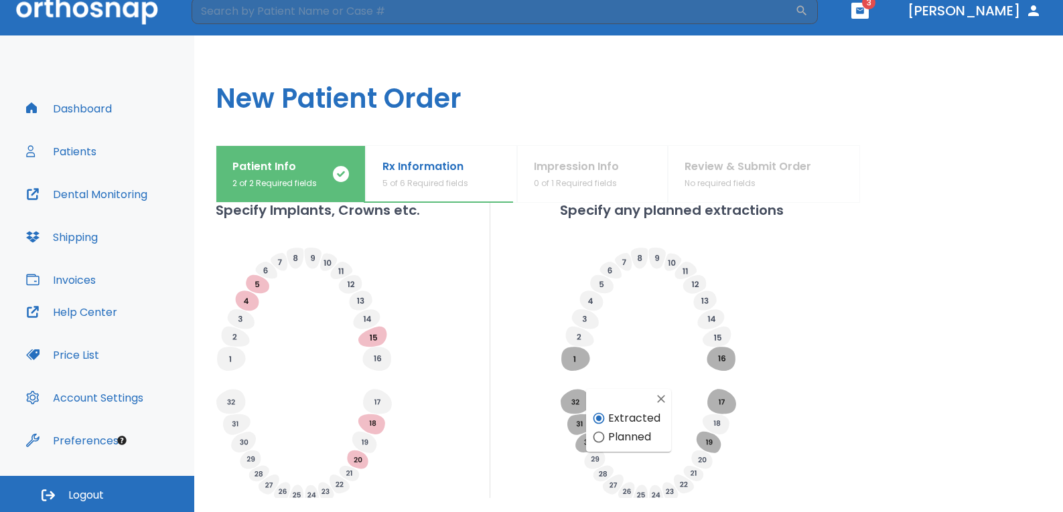
radio input "false"
click at [514, 388] on div "Specify Implants, Crowns etc. Specify any planned extractions" at bounding box center [629, 354] width 826 height 308
click at [504, 391] on div "Specify Implants, Crowns etc. Specify any planned extractions" at bounding box center [629, 354] width 826 height 308
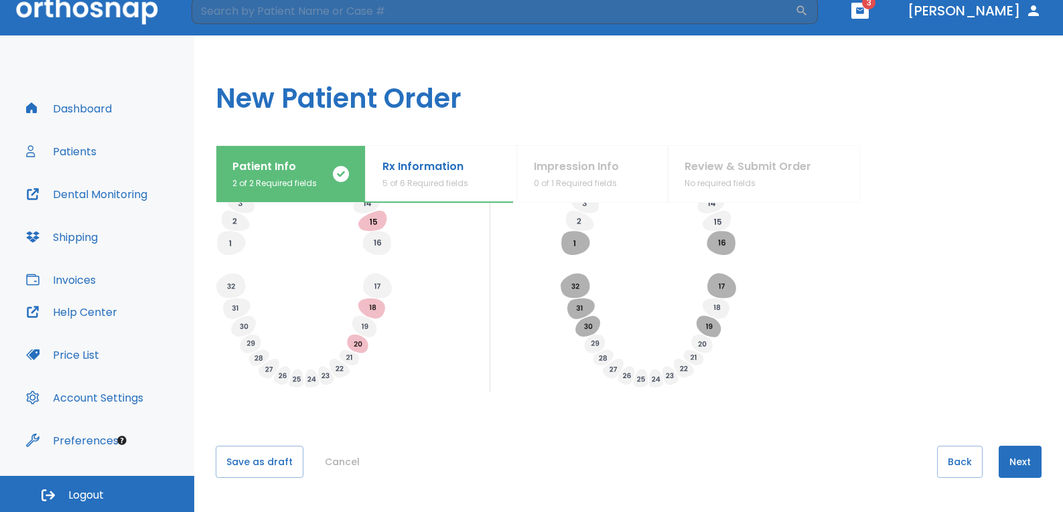
scroll to position [524, 0]
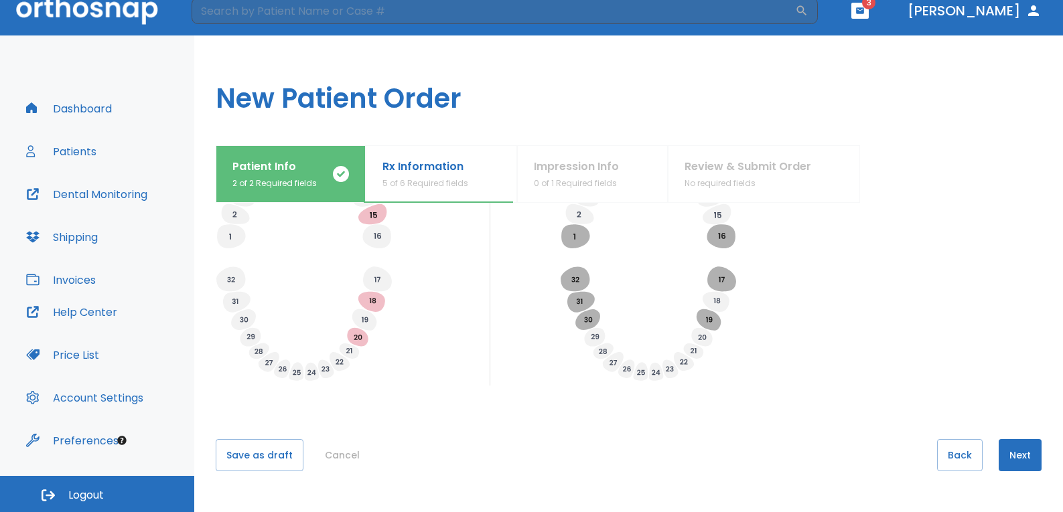
click at [1011, 449] on button "Next" at bounding box center [1019, 455] width 43 height 32
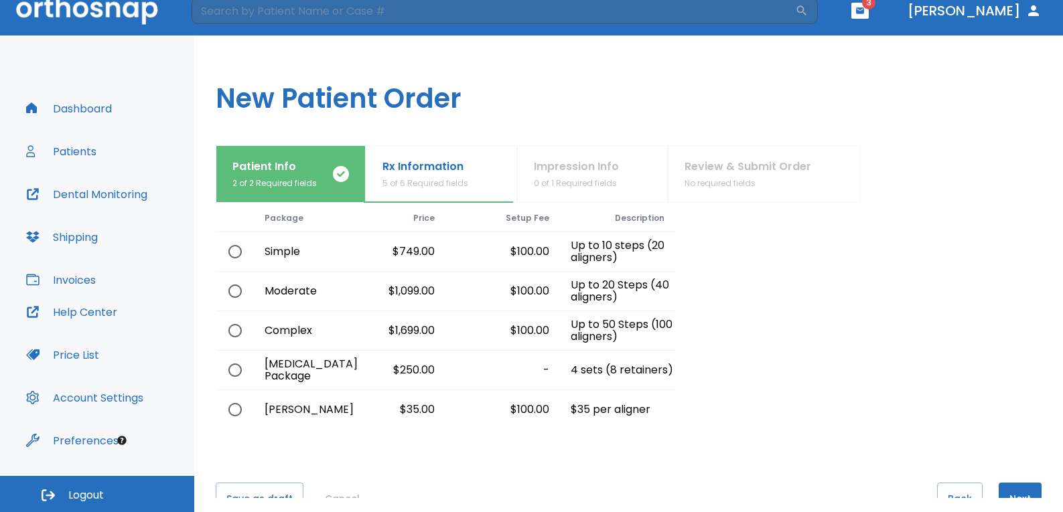
scroll to position [0, 0]
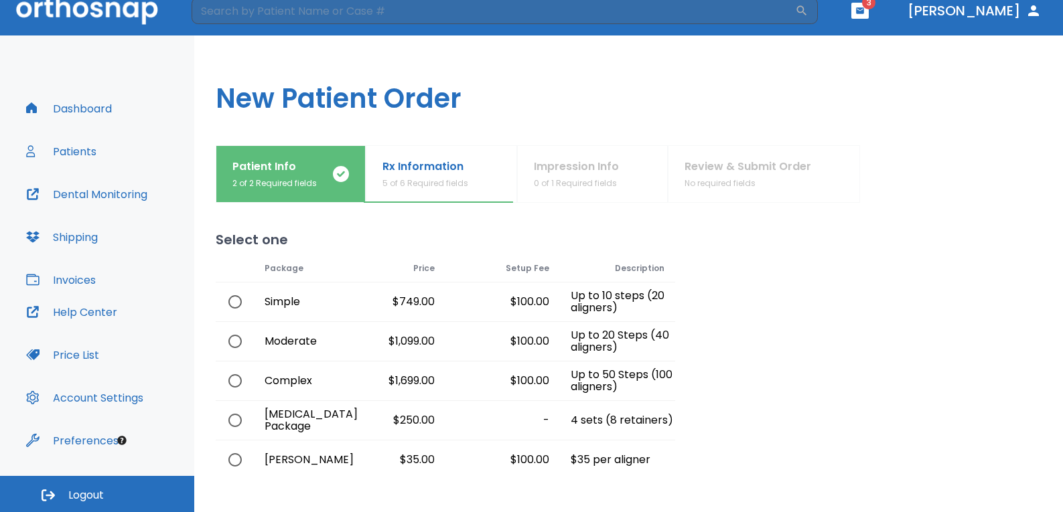
click at [236, 342] on input "radio" at bounding box center [235, 341] width 28 height 28
radio input "true"
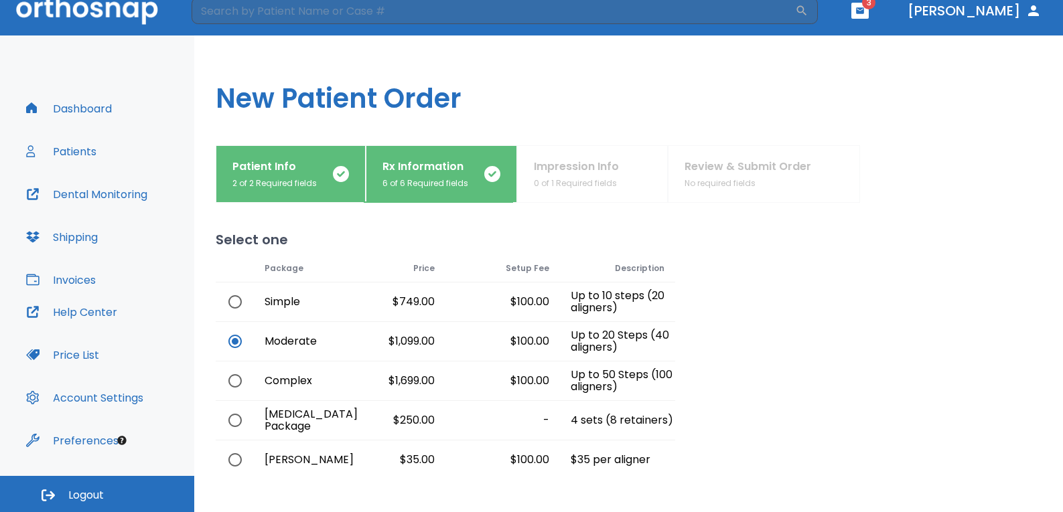
click at [850, 412] on div at bounding box center [858, 337] width 366 height 283
click at [236, 381] on input "radio" at bounding box center [235, 381] width 28 height 28
radio input "true"
radio input "false"
click at [769, 391] on div at bounding box center [858, 337] width 366 height 283
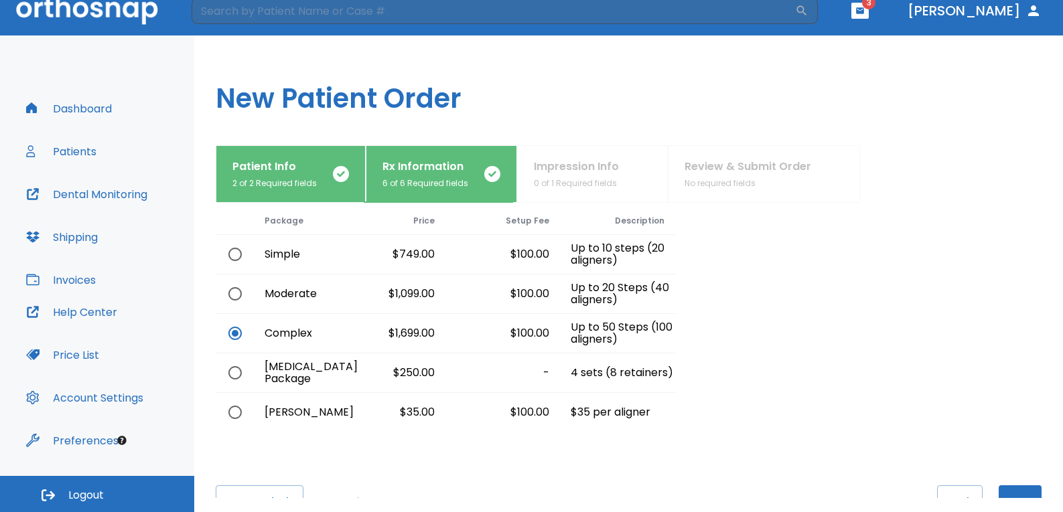
scroll to position [94, 0]
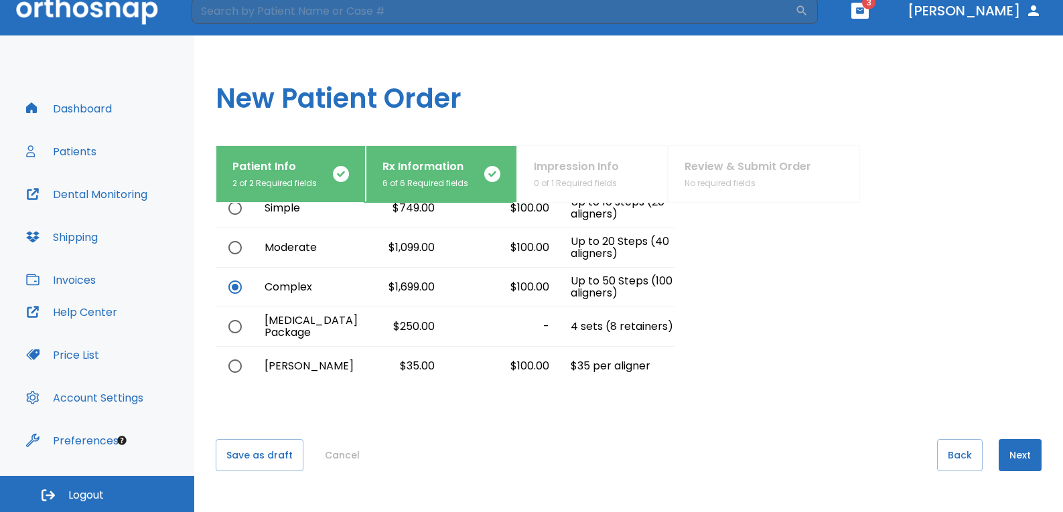
click at [1002, 451] on button "Next" at bounding box center [1019, 455] width 43 height 32
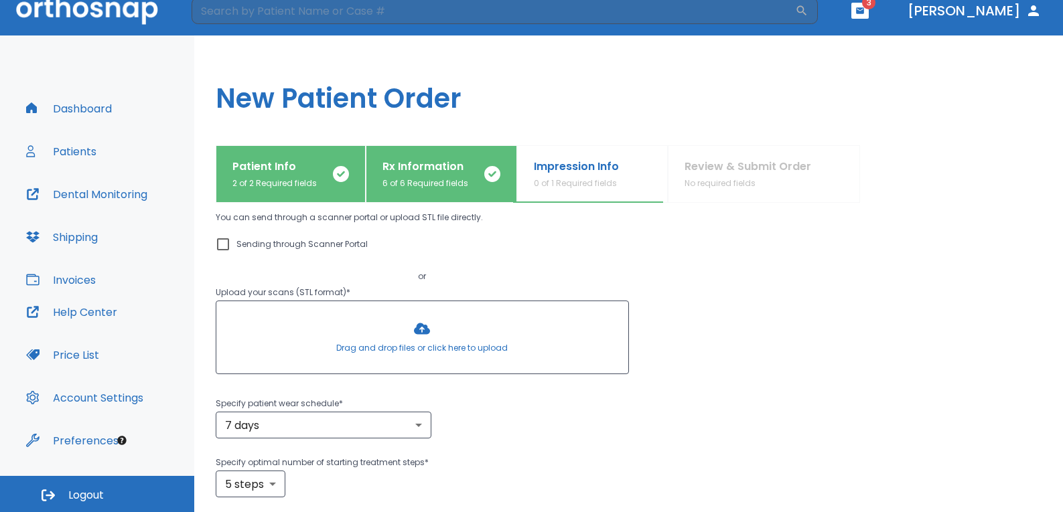
scroll to position [0, 0]
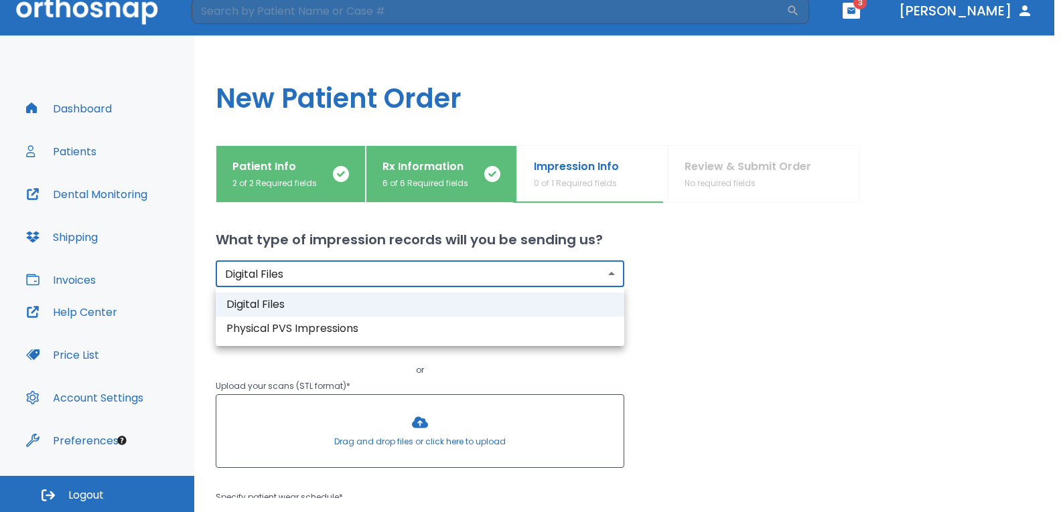
click at [454, 269] on body "​ 3 [PERSON_NAME] Dashboard Patients Dental Monitoring Shipping Invoices Help C…" at bounding box center [531, 242] width 1063 height 512
click at [342, 306] on li "Digital Files" at bounding box center [420, 305] width 408 height 24
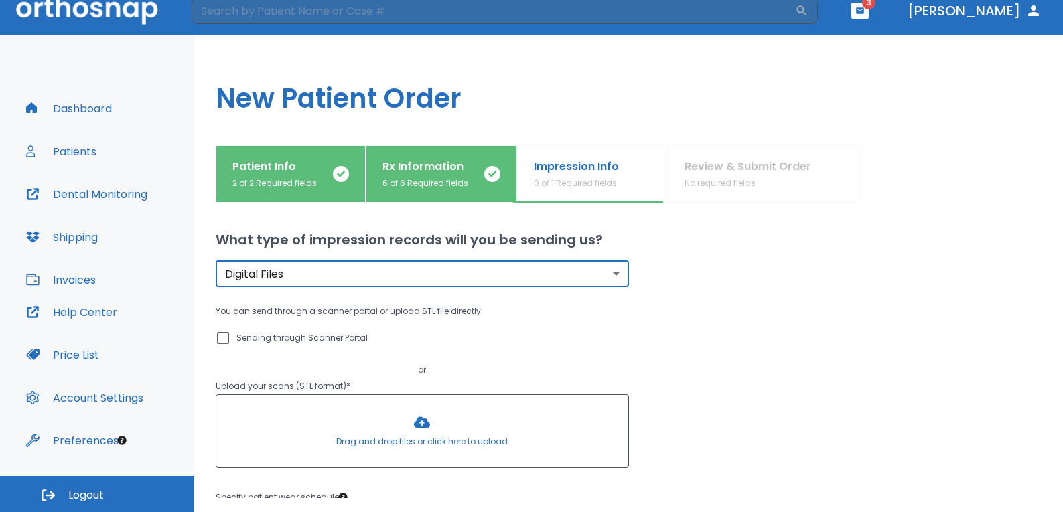
click at [225, 338] on input "Sending through Scanner Portal" at bounding box center [223, 338] width 16 height 16
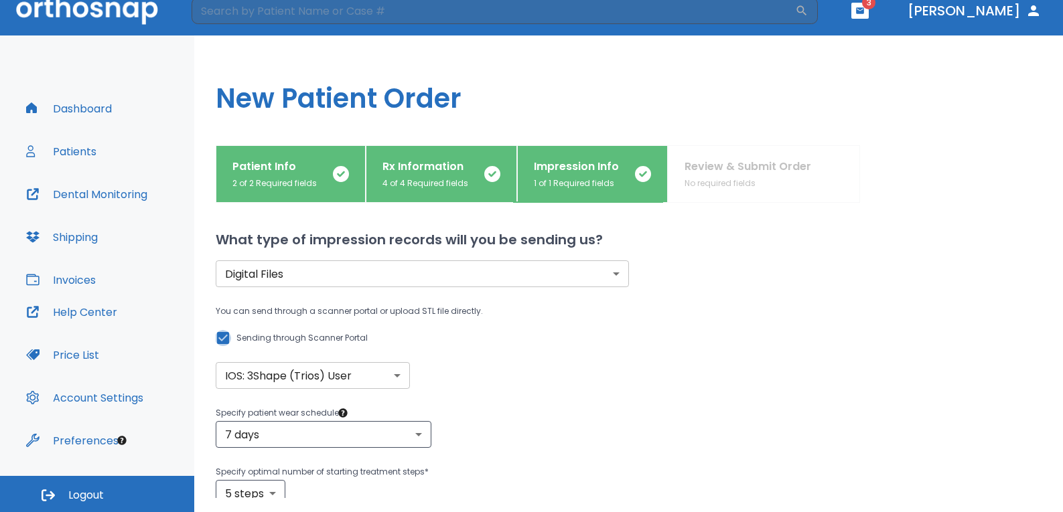
click at [224, 338] on input "Sending through Scanner Portal" at bounding box center [223, 338] width 16 height 16
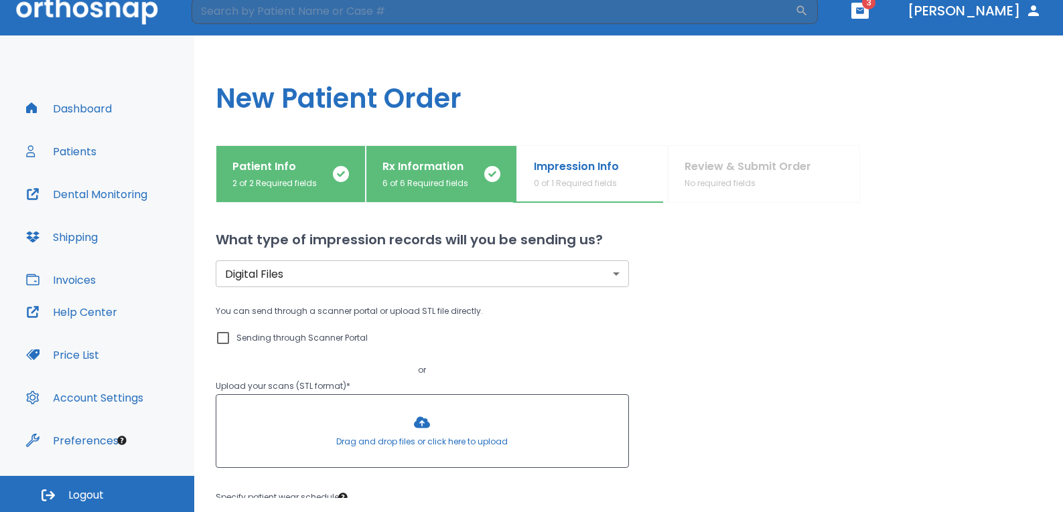
click at [224, 338] on input "Sending through Scanner Portal" at bounding box center [223, 338] width 16 height 16
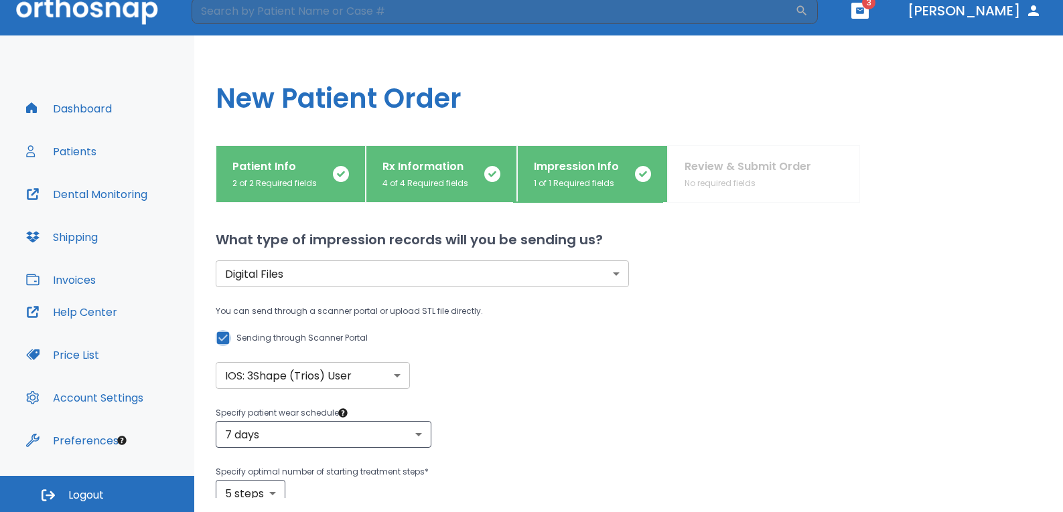
click at [224, 338] on input "Sending through Scanner Portal" at bounding box center [223, 338] width 16 height 16
checkbox input "false"
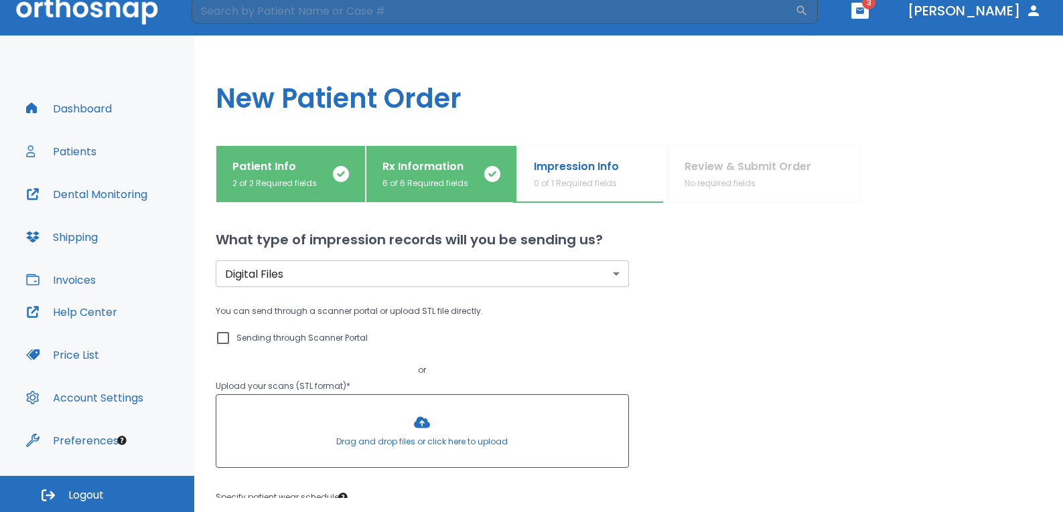
click at [757, 379] on div "You can send through a scanner portal or upload STL file directly. Sending thro…" at bounding box center [629, 388] width 826 height 170
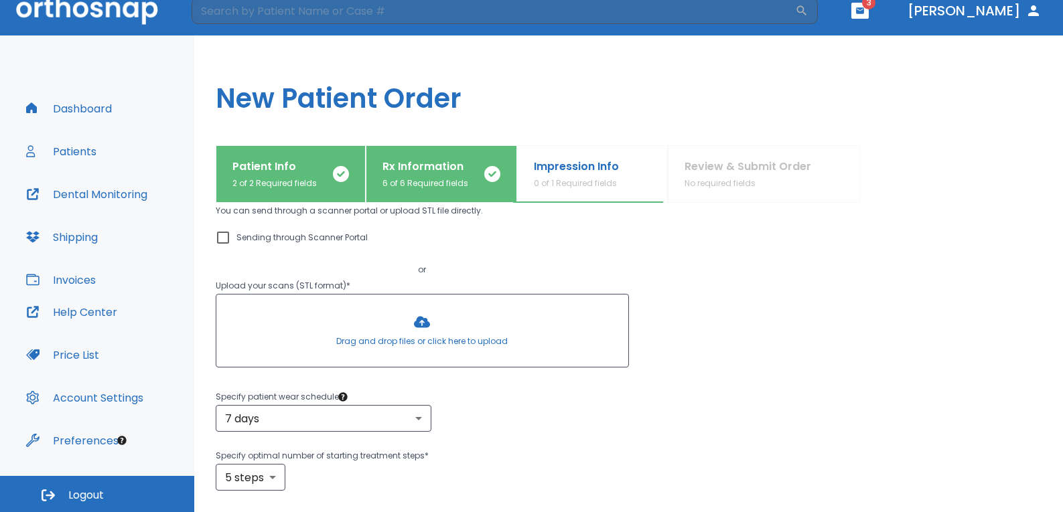
scroll to position [134, 0]
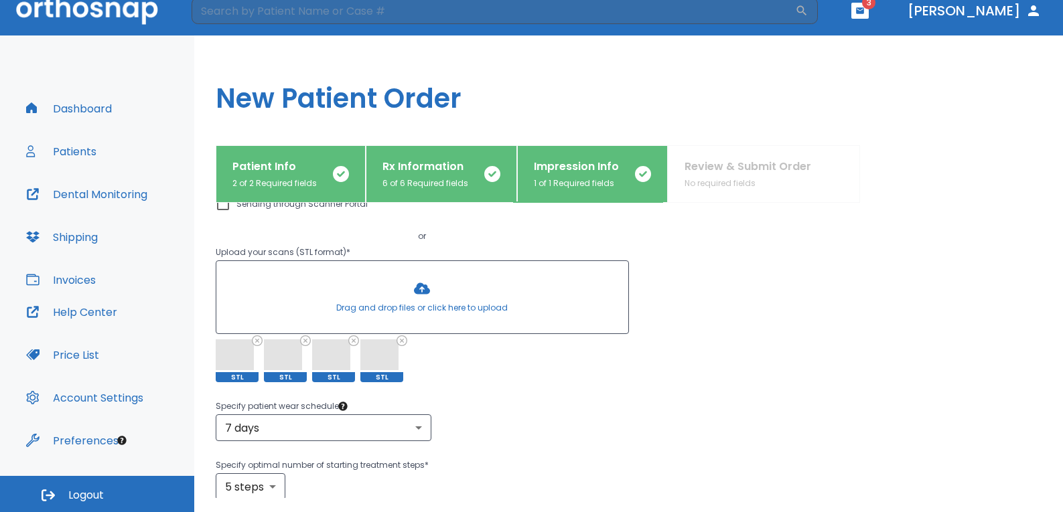
click at [538, 404] on p "Specify patient wear schedule *" at bounding box center [629, 406] width 826 height 16
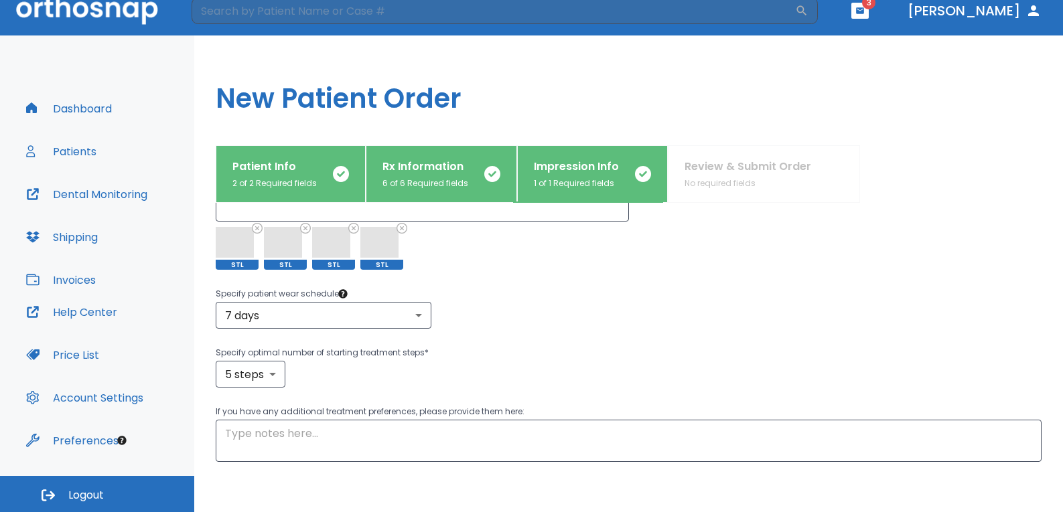
scroll to position [268, 0]
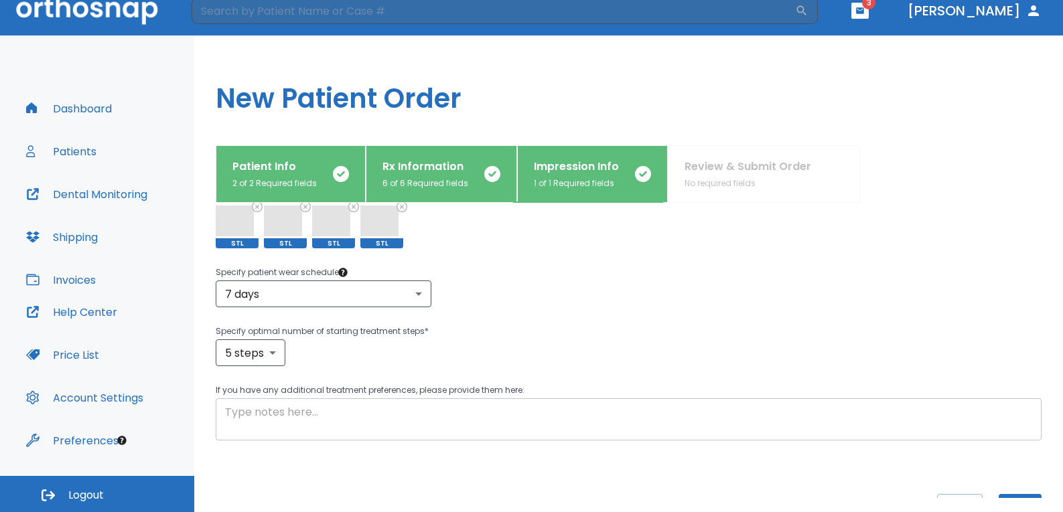
click at [448, 408] on textarea at bounding box center [628, 419] width 807 height 31
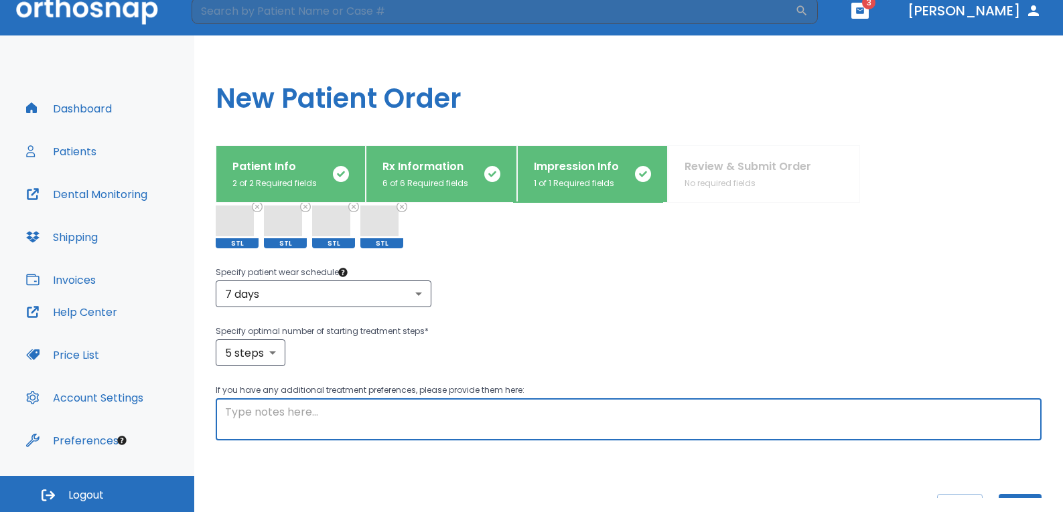
click at [530, 421] on textarea at bounding box center [628, 419] width 807 height 31
paste textarea "Loremip dol s Ametc AD elits doe tempor incididuntut. Lab etd magnaa en admin #…"
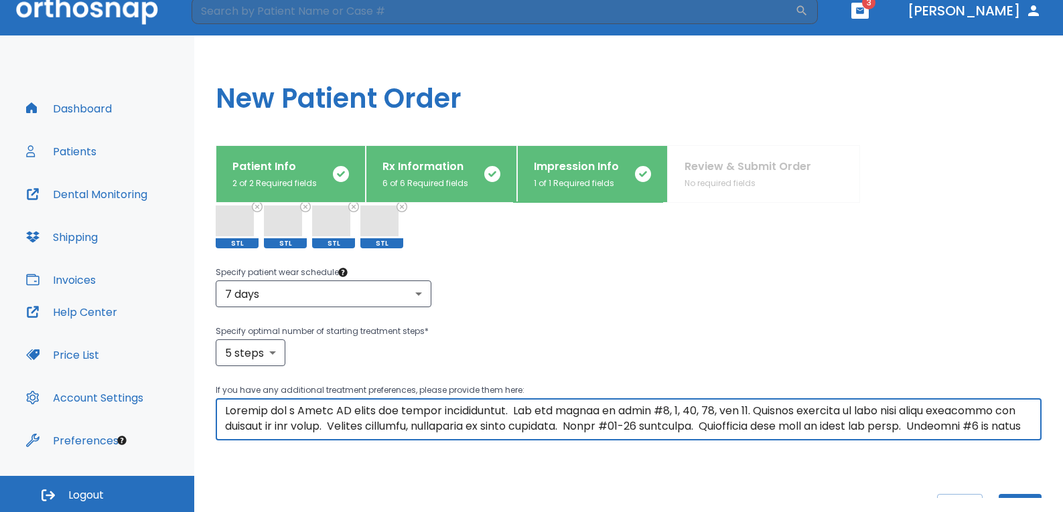
scroll to position [0, 0]
click at [743, 408] on textarea at bounding box center [628, 419] width 807 height 31
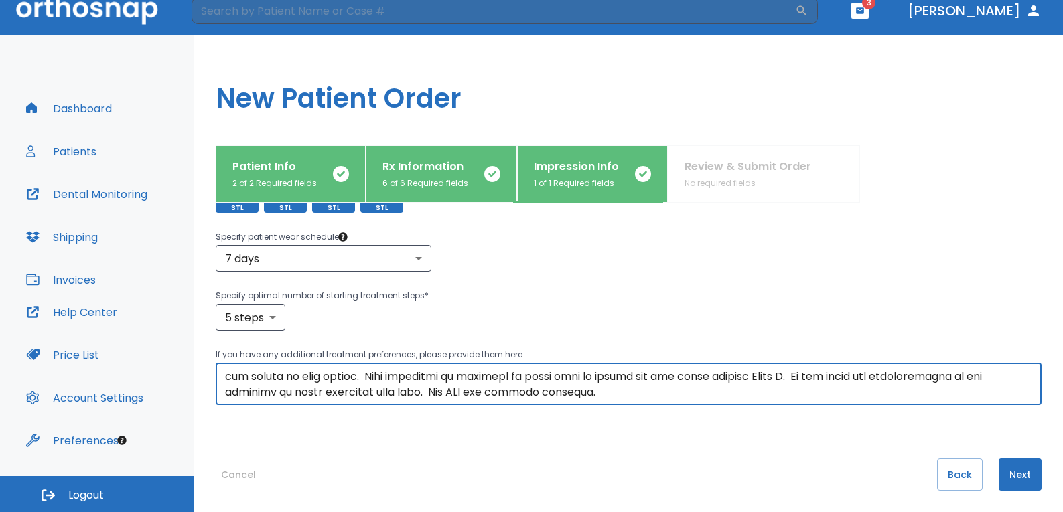
scroll to position [323, 0]
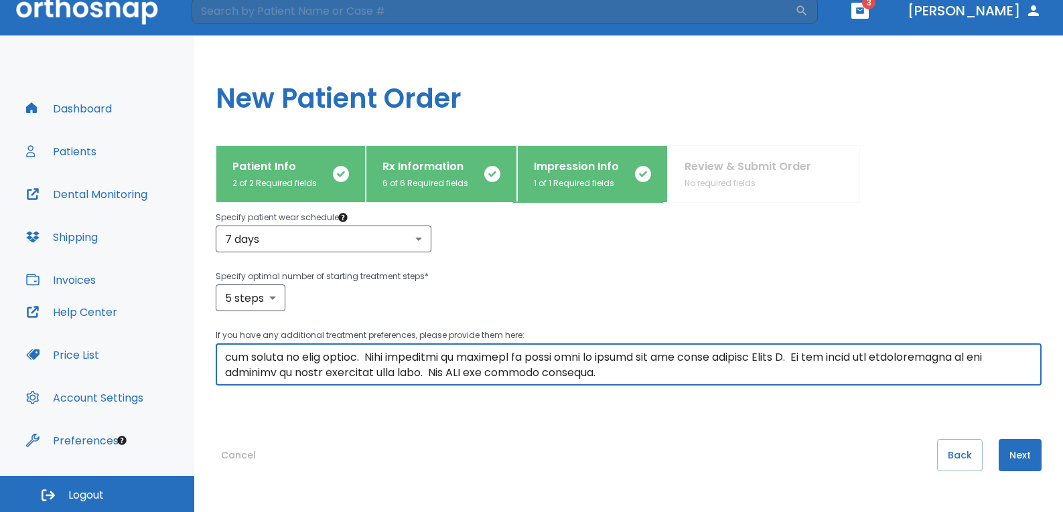
type textarea "Loremip dol s Ametc AD elits doe tempor incididuntut. Lab etd magnaa en admin #…"
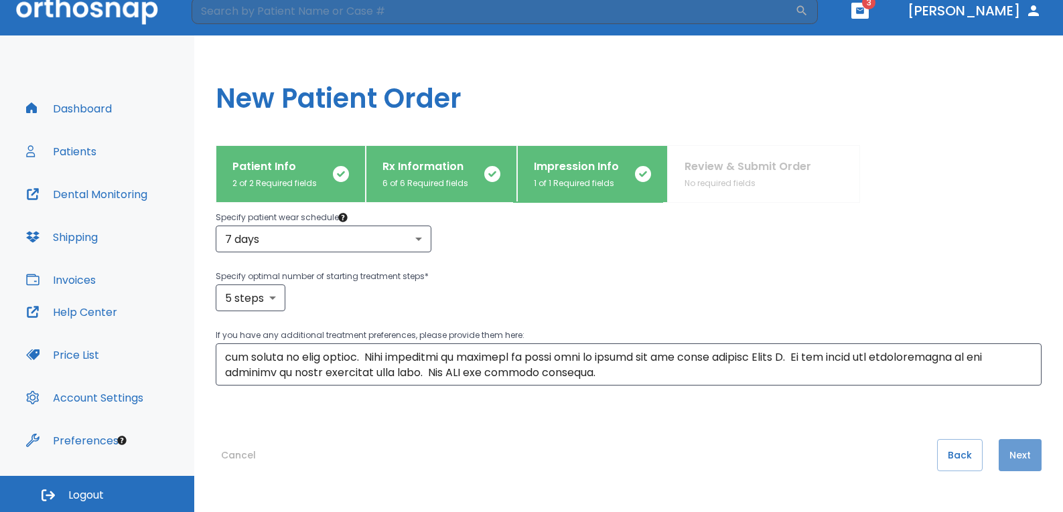
click at [1006, 451] on button "Next" at bounding box center [1019, 455] width 43 height 32
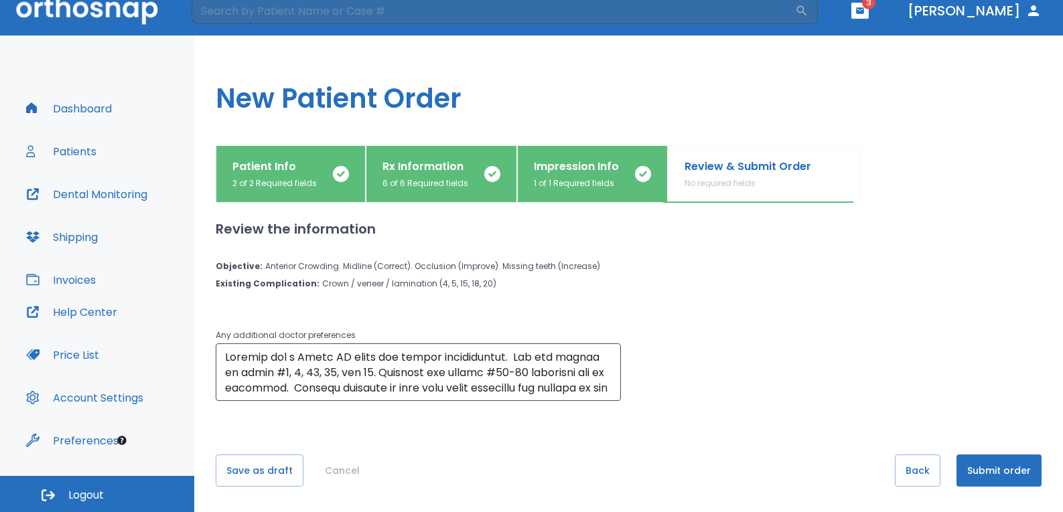
click at [706, 336] on div "Any additional doctor preferences x ​" at bounding box center [621, 356] width 842 height 90
click at [681, 363] on div "Any additional doctor preferences x ​" at bounding box center [621, 356] width 842 height 90
click at [975, 465] on button "Submit order" at bounding box center [998, 471] width 85 height 32
